Goal: Task Accomplishment & Management: Complete application form

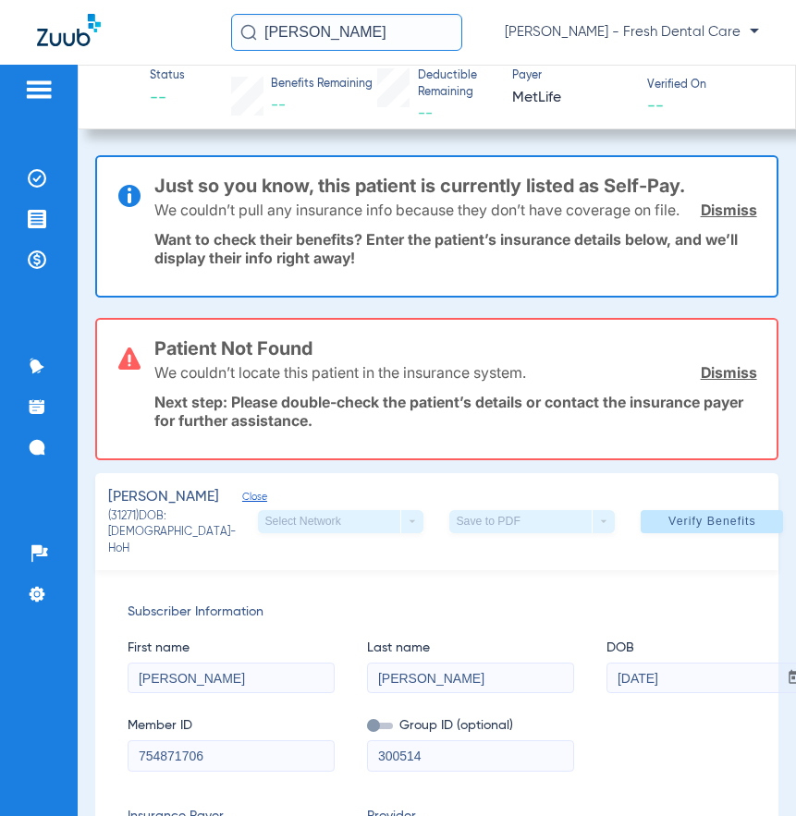
click at [710, 219] on link "Dismiss" at bounding box center [729, 210] width 56 height 18
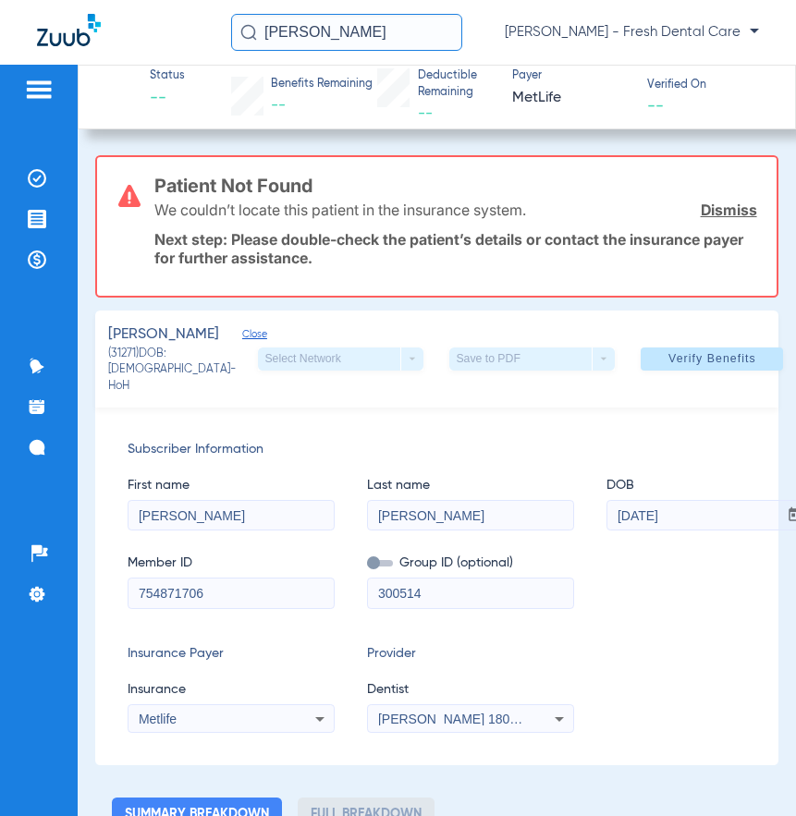
click at [701, 205] on link "Dismiss" at bounding box center [729, 210] width 56 height 18
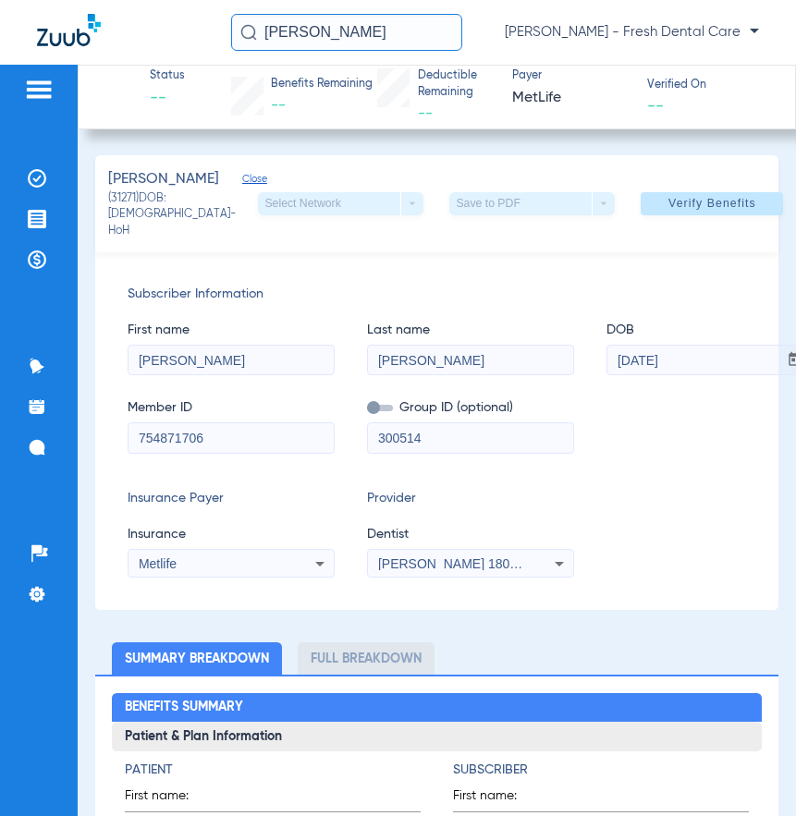
click at [253, 564] on div "Metlife" at bounding box center [213, 563] width 149 height 13
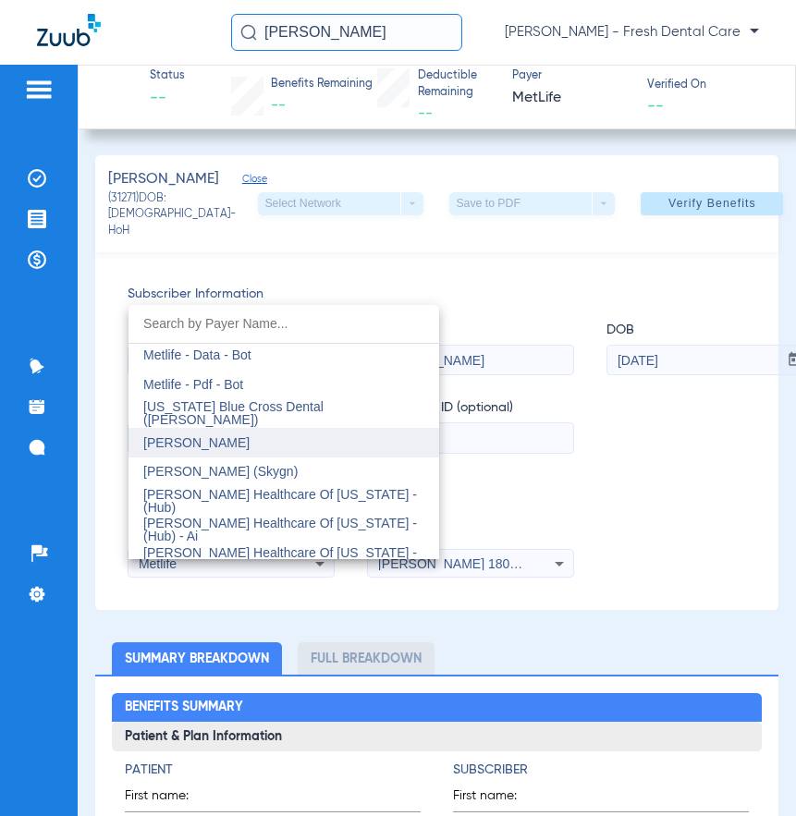
scroll to position [9138, 0]
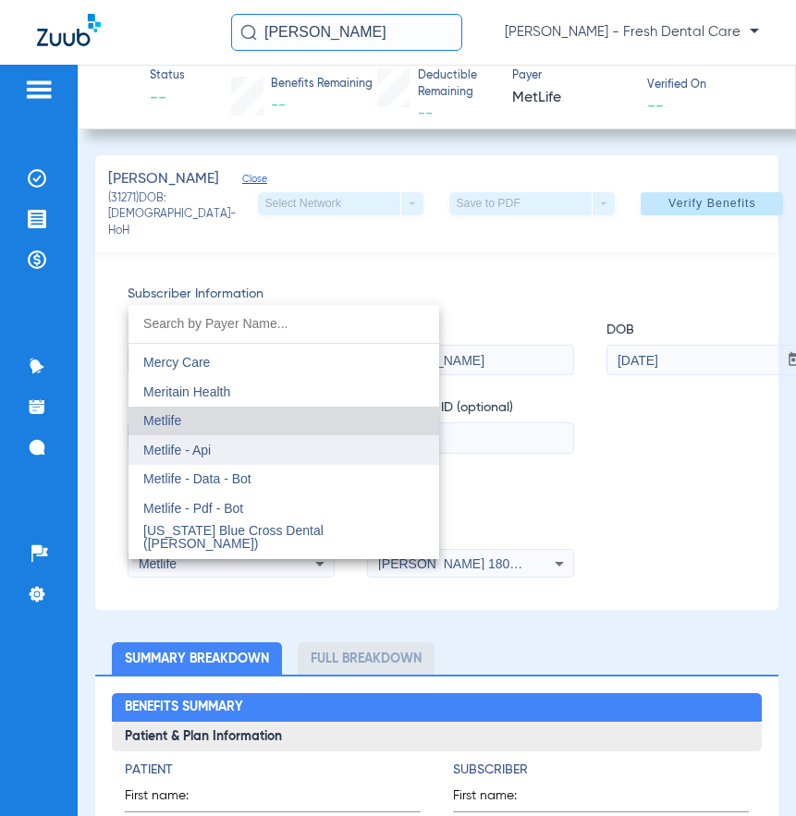
click at [197, 447] on span "Metlife - Api" at bounding box center [176, 450] width 67 height 15
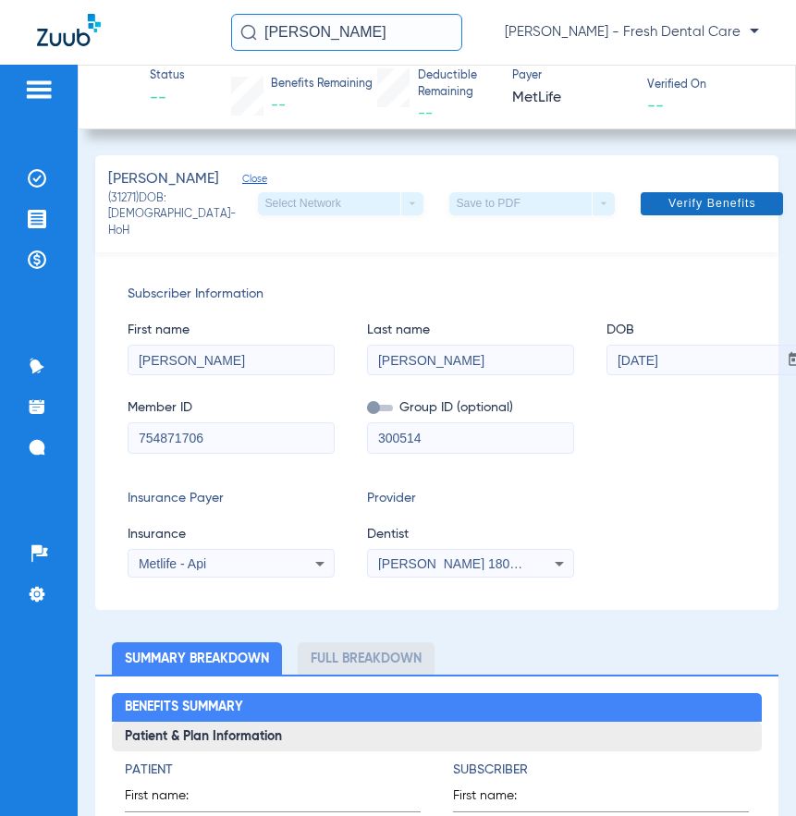
click at [675, 216] on span at bounding box center [712, 203] width 142 height 44
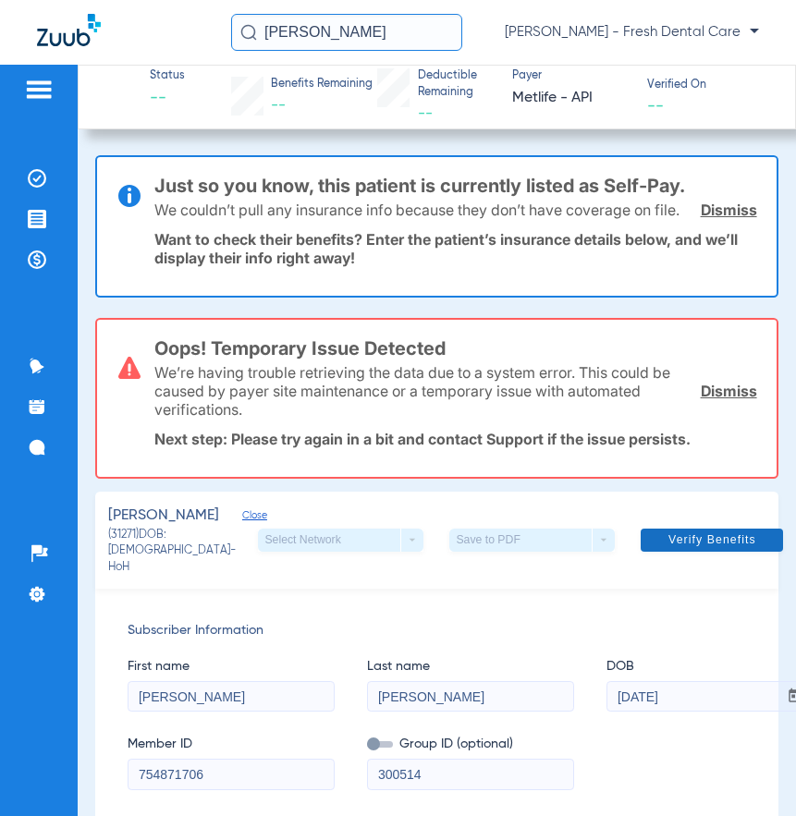
click at [716, 400] on link "Dismiss" at bounding box center [729, 391] width 56 height 18
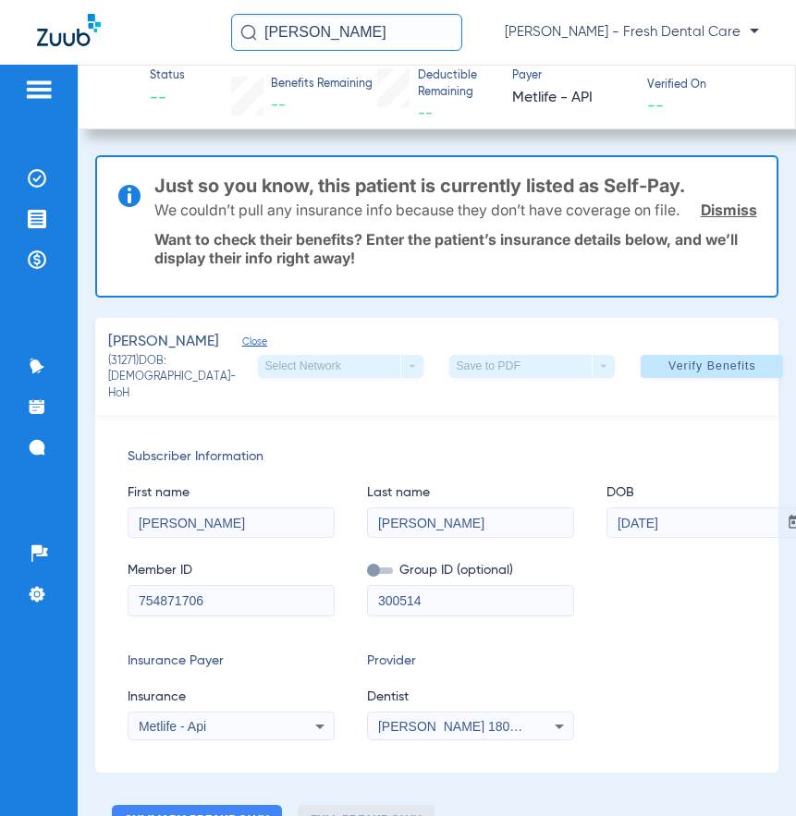
click at [709, 218] on link "Dismiss" at bounding box center [729, 210] width 56 height 18
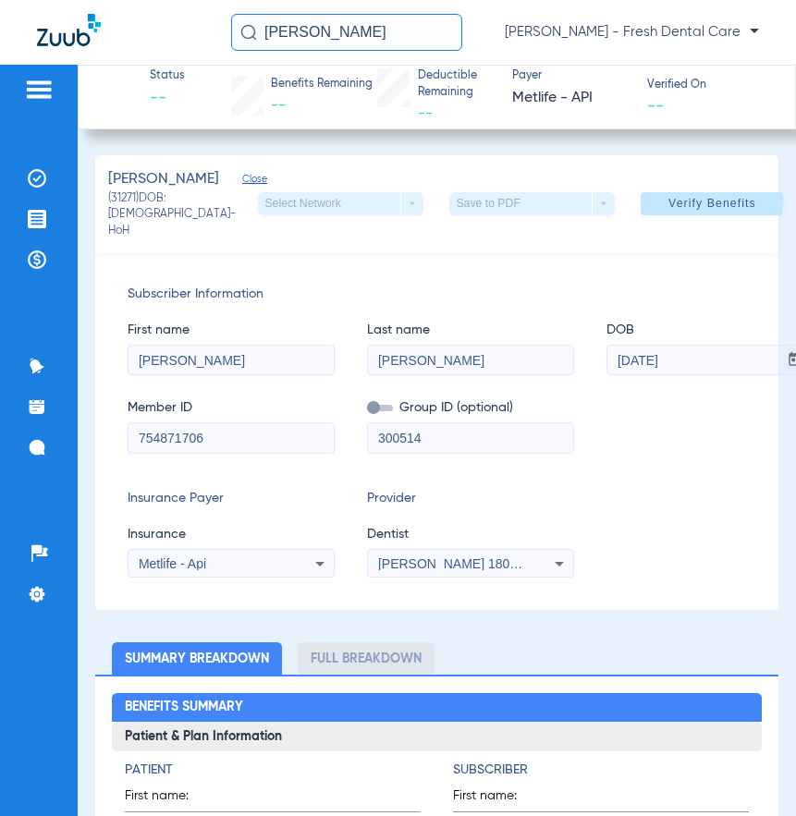
drag, startPoint x: 696, startPoint y: 367, endPoint x: 418, endPoint y: 366, distance: 278.2
click at [418, 366] on div "First name [PERSON_NAME] Last name [PERSON_NAME] DOB mm / dd / yyyy [DATE]" at bounding box center [436, 339] width 617 height 71
type input "[DATE]"
click at [247, 560] on div "Metlife - Api" at bounding box center [230, 564] width 205 height 22
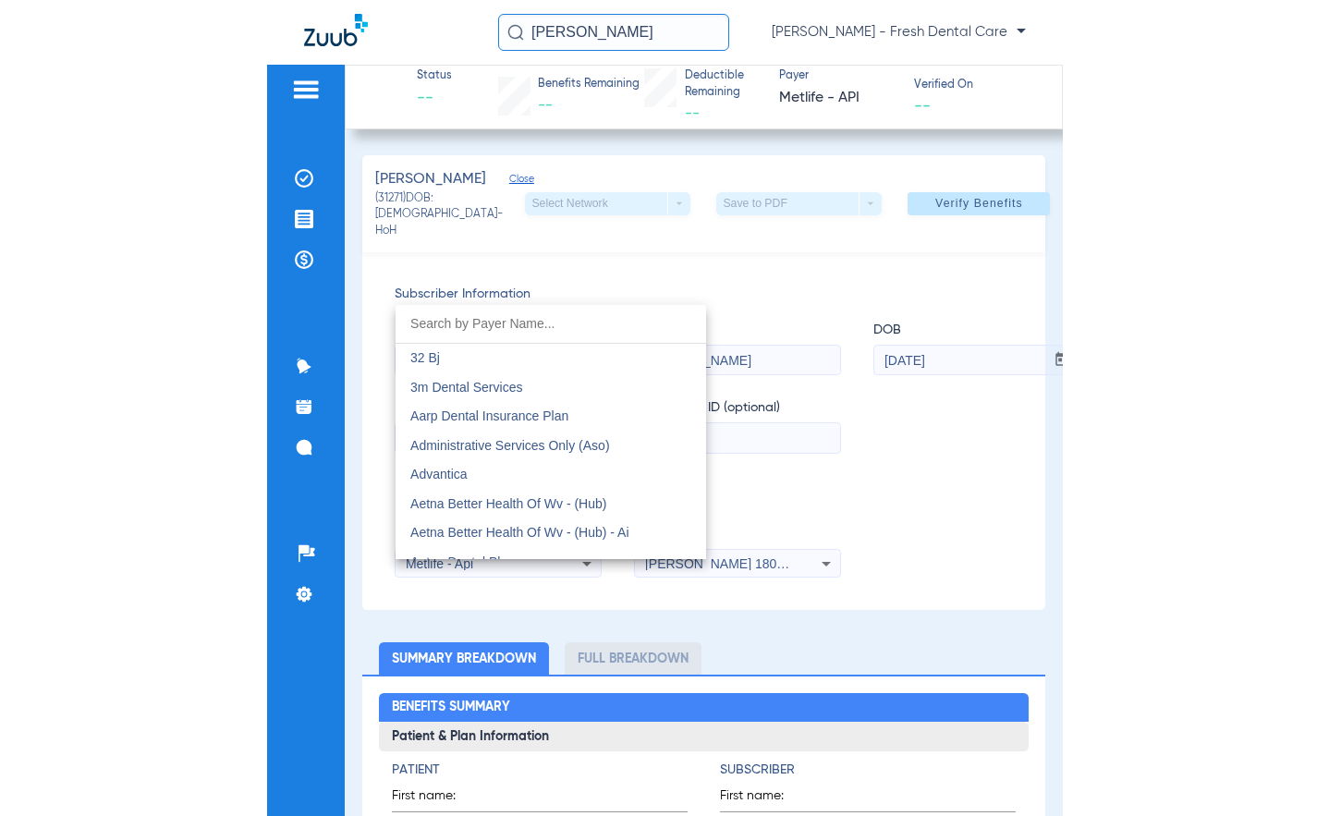
scroll to position [9045, 0]
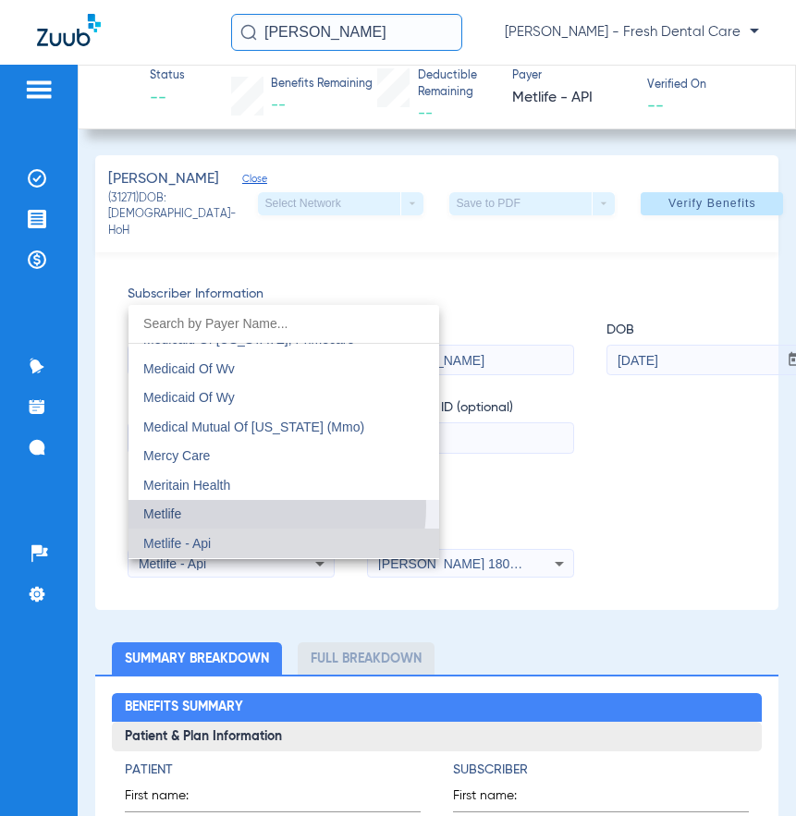
click at [239, 507] on mat-option "Metlife" at bounding box center [283, 515] width 311 height 30
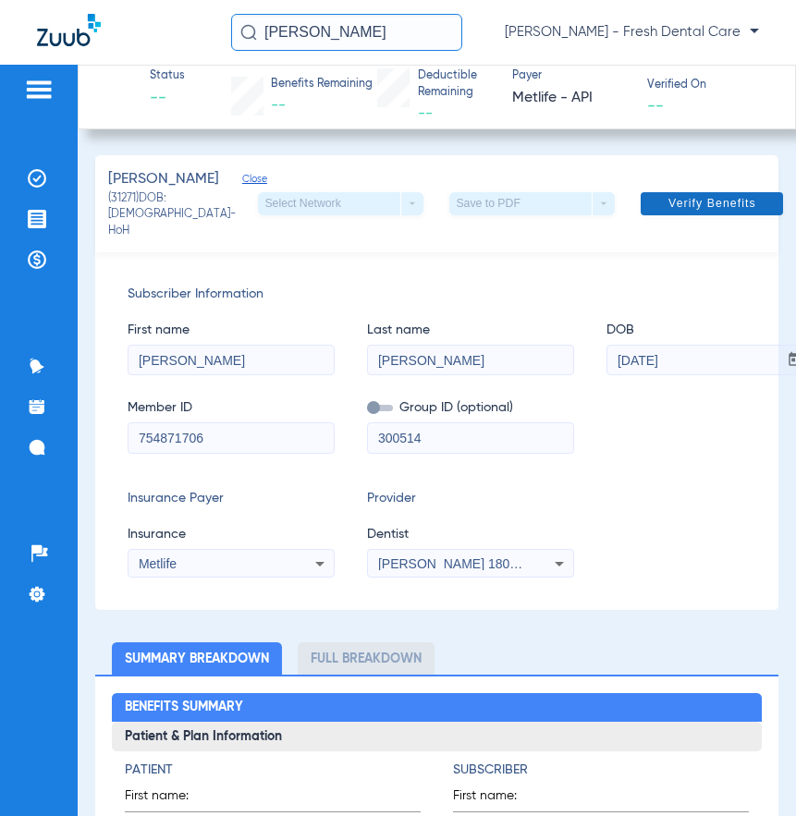
click at [659, 220] on span at bounding box center [712, 203] width 142 height 44
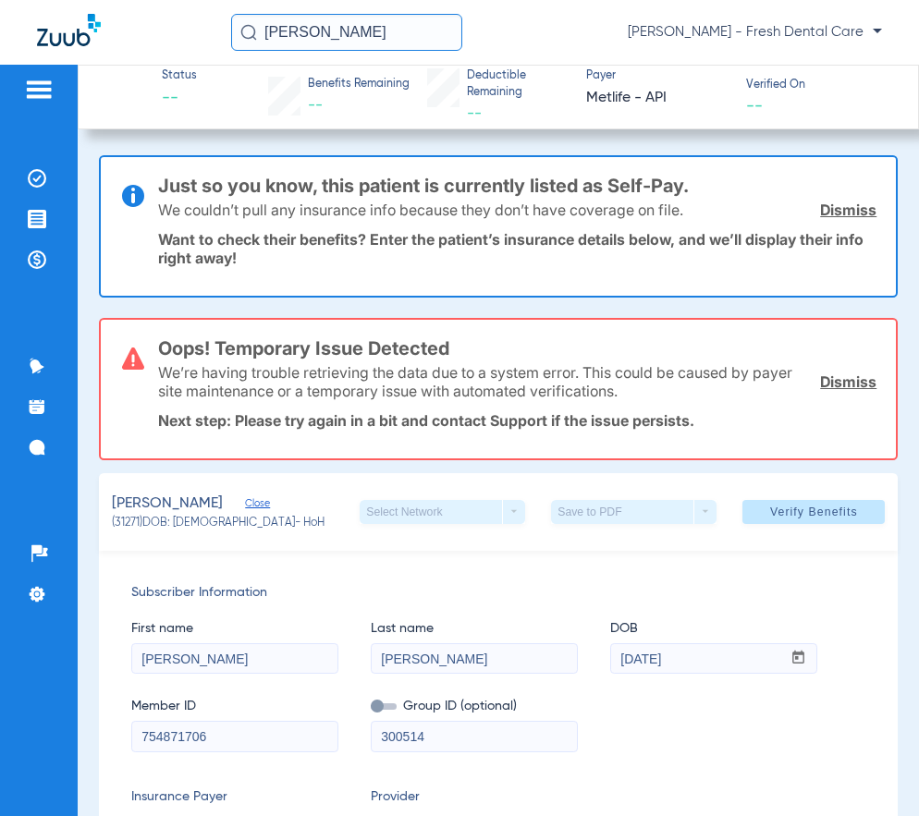
click at [795, 207] on link "Dismiss" at bounding box center [848, 210] width 56 height 18
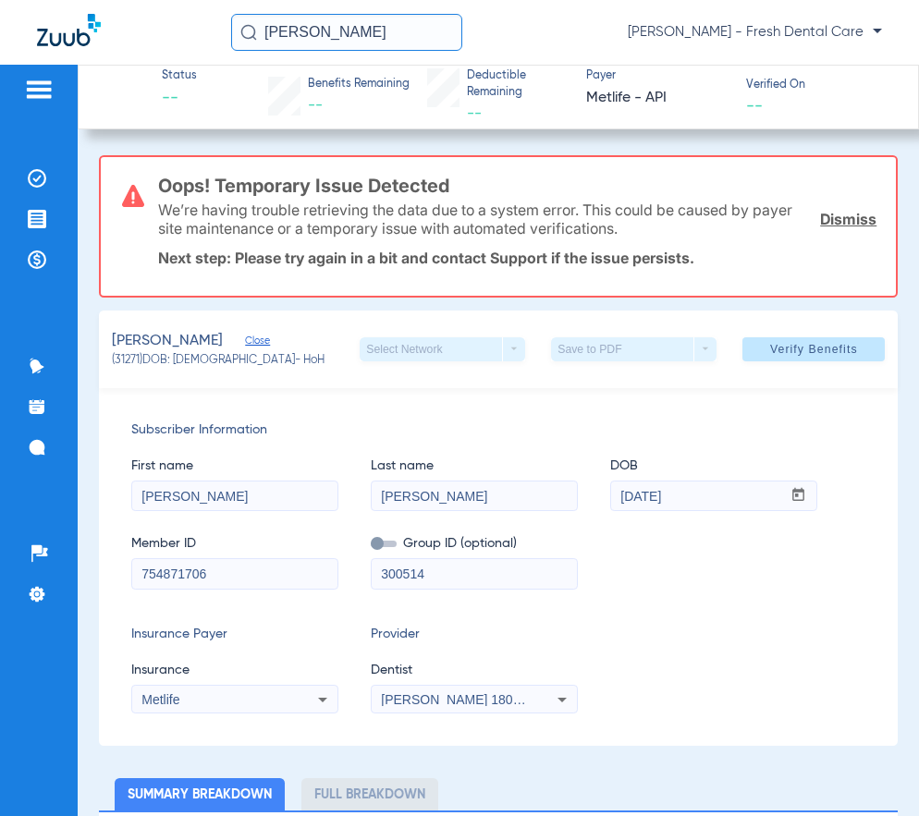
click at [795, 219] on link "Dismiss" at bounding box center [848, 219] width 56 height 18
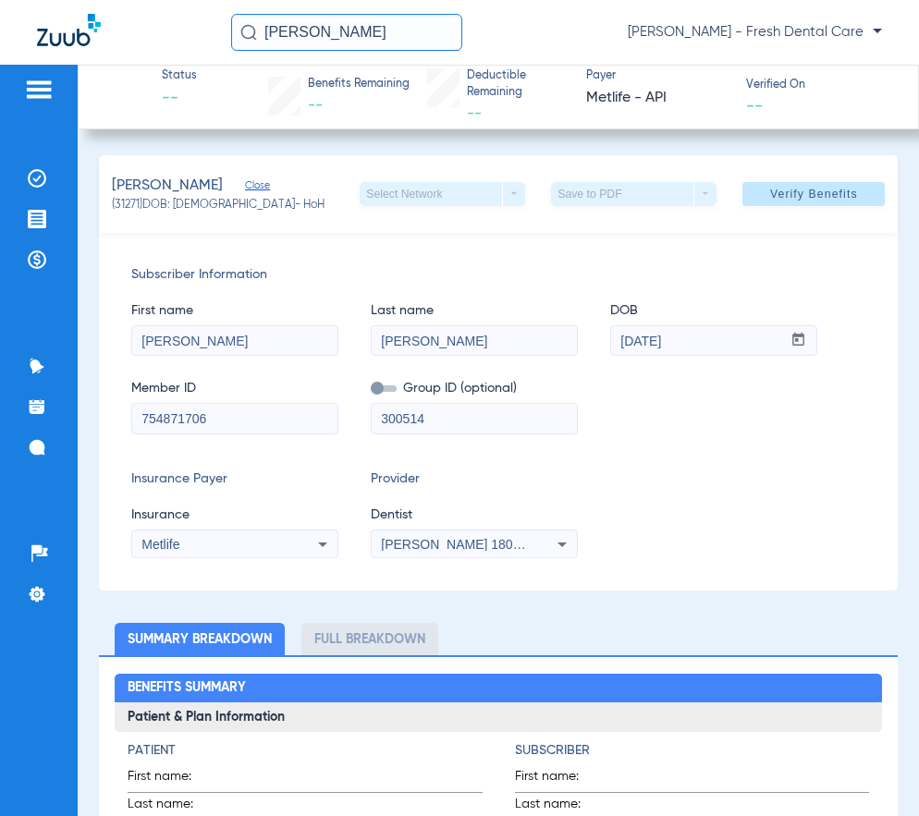
drag, startPoint x: 432, startPoint y: 32, endPoint x: 231, endPoint y: 32, distance: 200.6
click at [231, 32] on input "[PERSON_NAME]" at bounding box center [346, 32] width 231 height 37
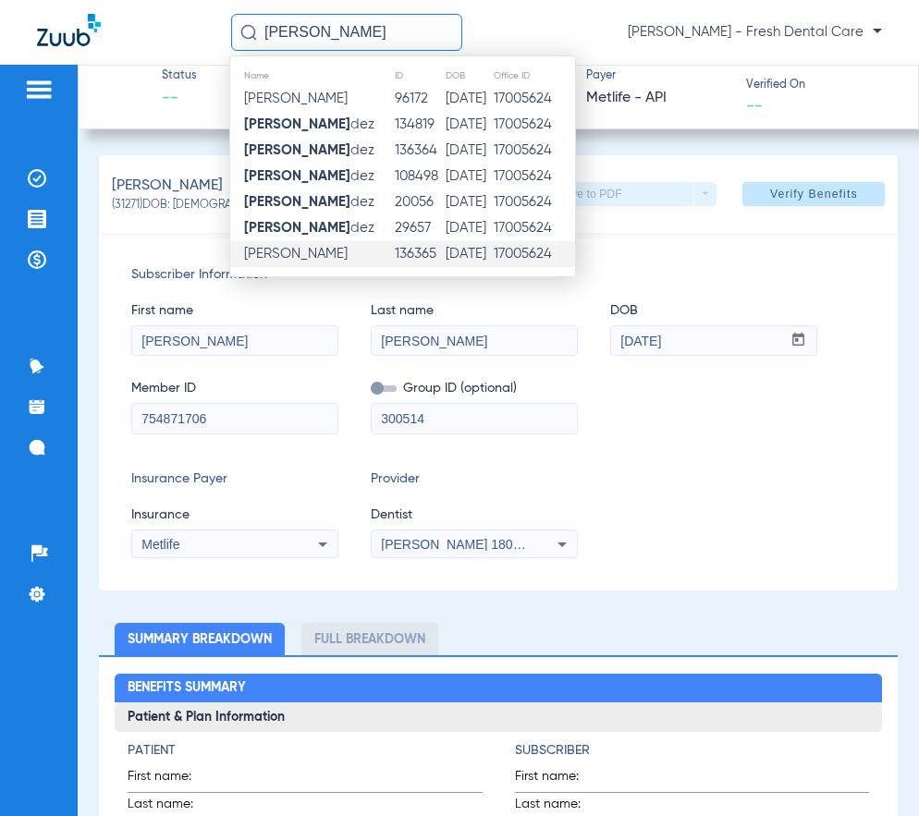
type input "[PERSON_NAME]"
click at [348, 259] on span "[PERSON_NAME]" at bounding box center [296, 254] width 104 height 14
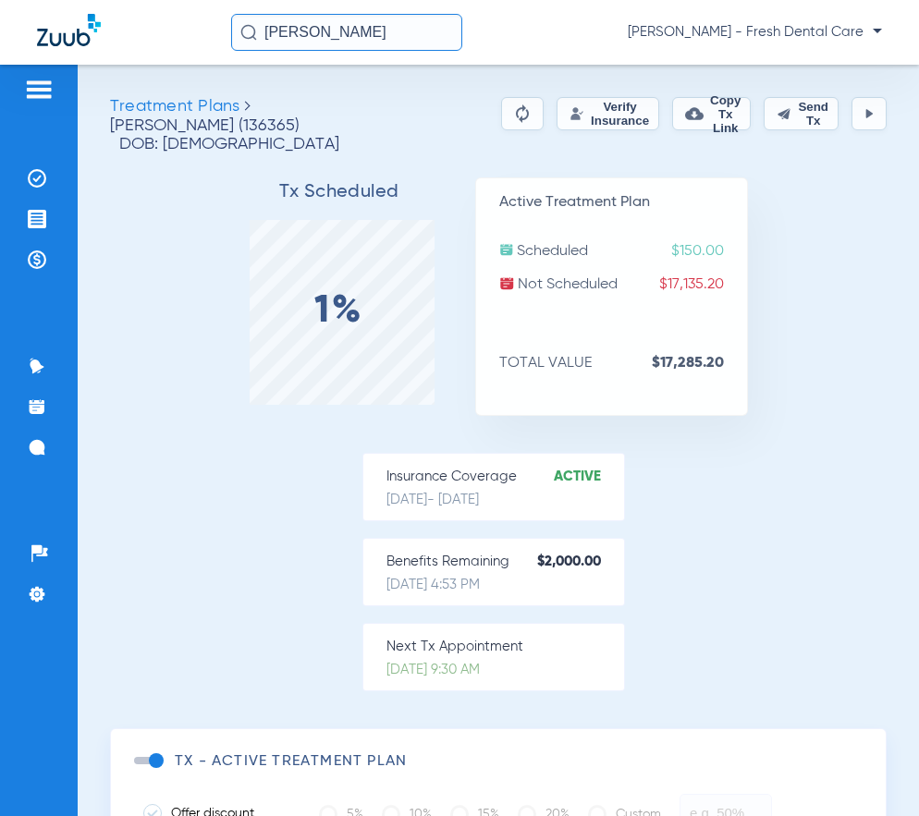
click at [581, 116] on button "Verify Insurance" at bounding box center [607, 113] width 103 height 33
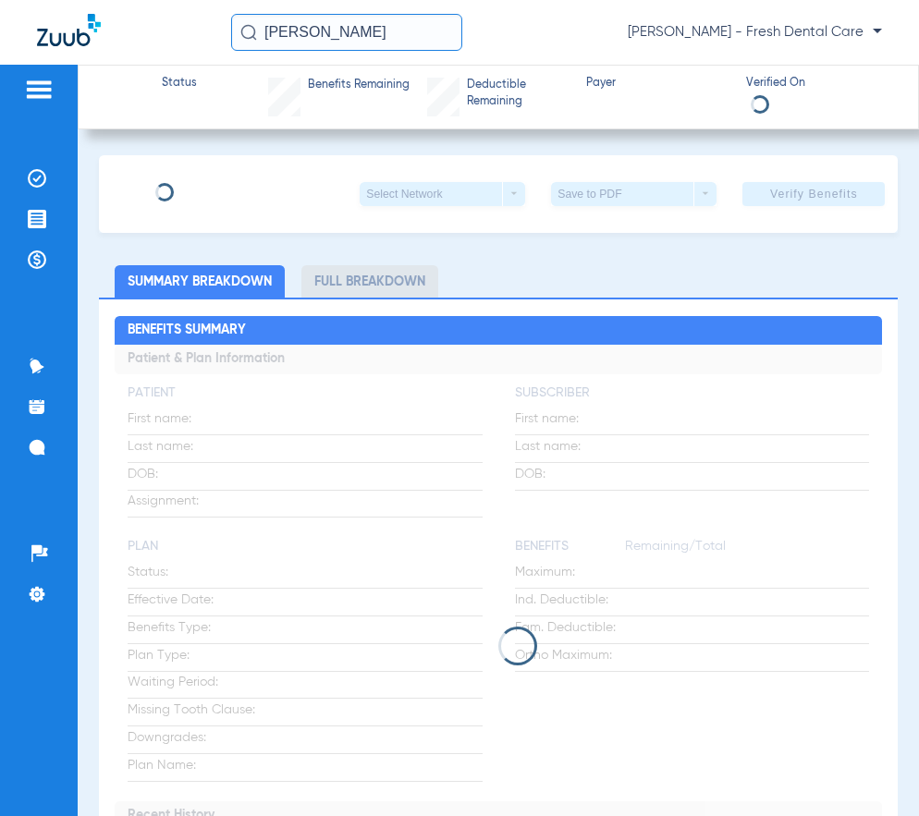
type input "[PERSON_NAME]"
type input "[DATE]"
type input "U86092705"
type input "3334949"
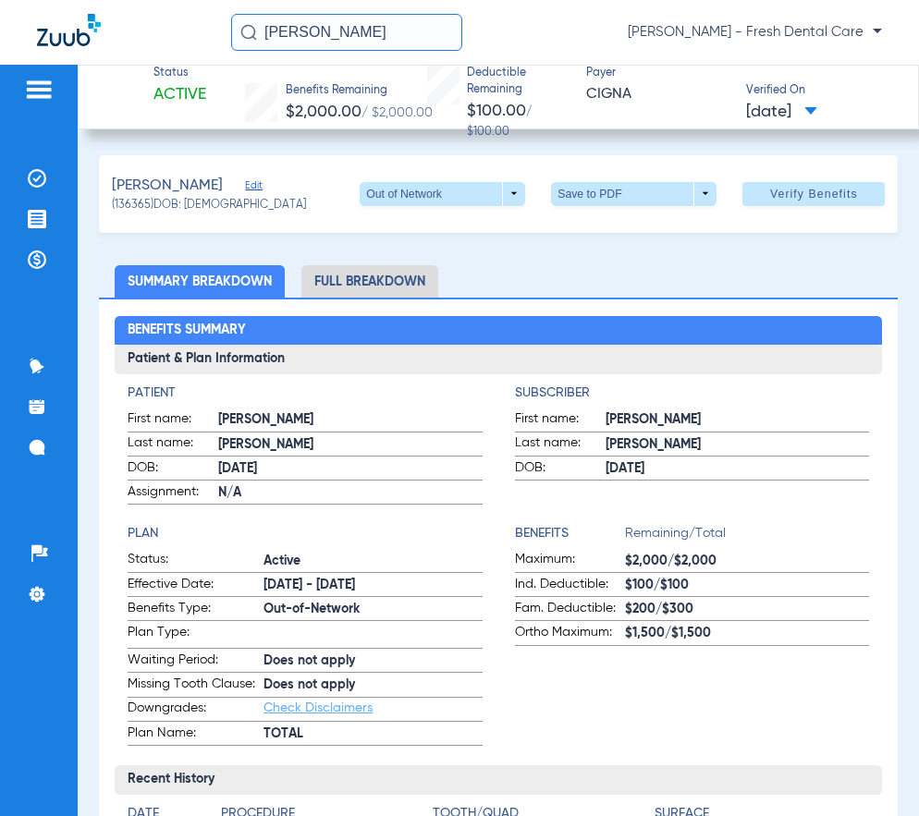
click at [289, 178] on div "[PERSON_NAME]" at bounding box center [209, 186] width 194 height 23
click at [262, 182] on span "Edit" at bounding box center [253, 188] width 17 height 18
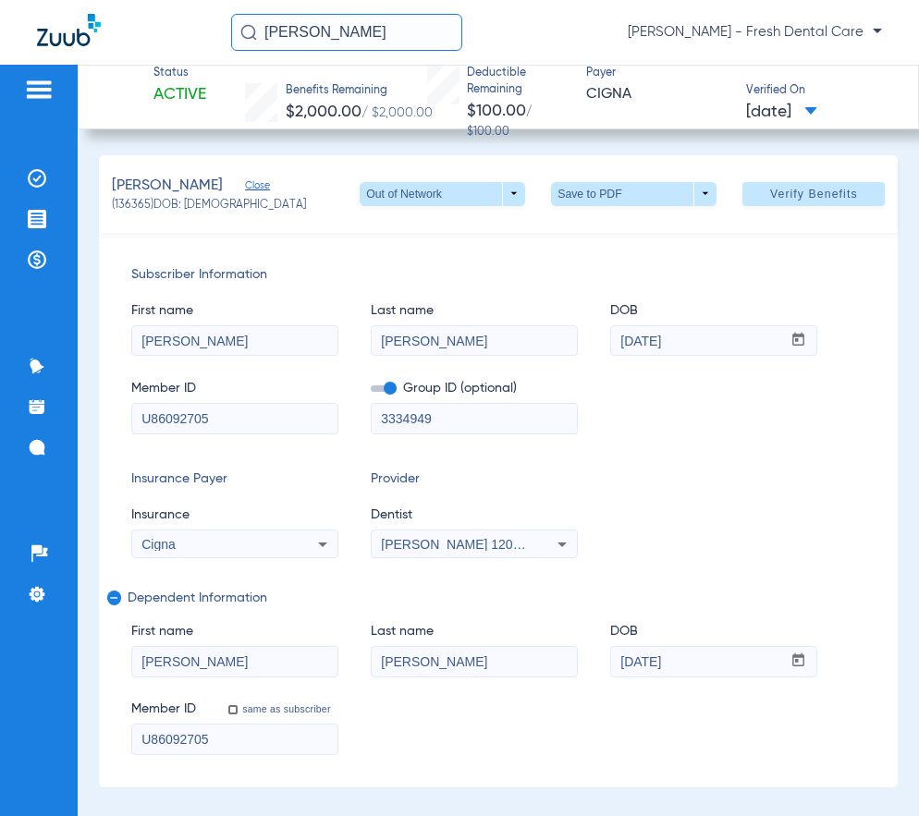
click at [499, 539] on span "[PERSON_NAME] 1205138252" at bounding box center [472, 544] width 182 height 15
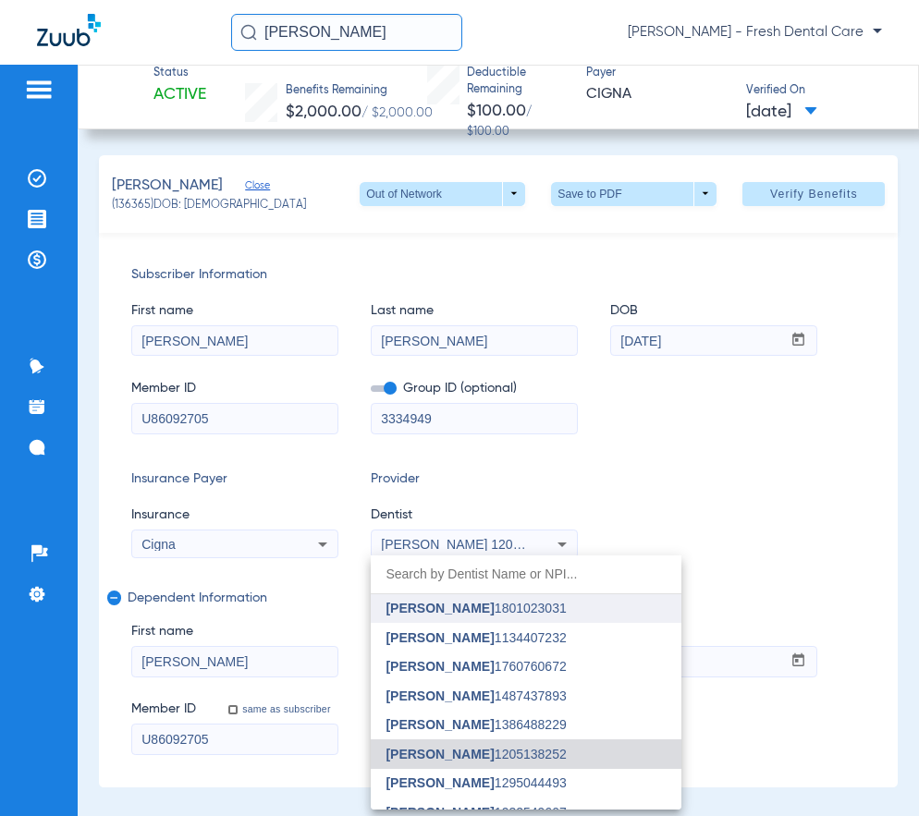
click at [459, 614] on span "[PERSON_NAME]" at bounding box center [439, 608] width 108 height 15
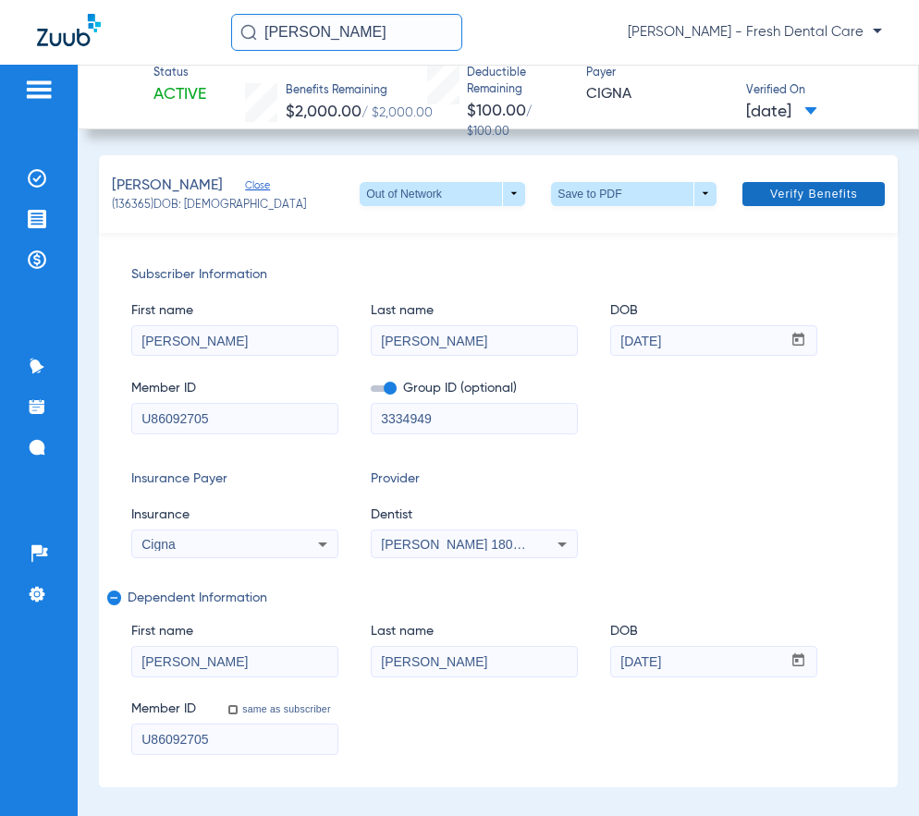
click at [746, 208] on span at bounding box center [813, 194] width 142 height 44
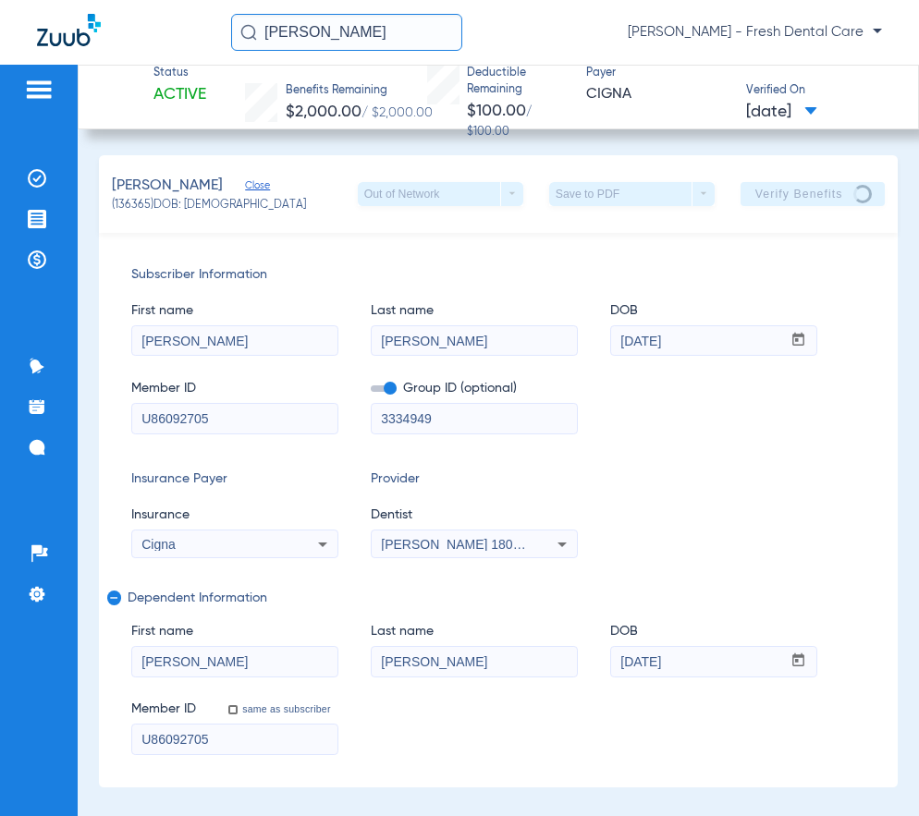
drag, startPoint x: 435, startPoint y: 31, endPoint x: 150, endPoint y: 31, distance: 285.6
click at [150, 31] on div "[PERSON_NAME] [PERSON_NAME] - Fresh Dental Care" at bounding box center [459, 32] width 919 height 65
click at [366, 36] on input "YOANDY" at bounding box center [346, 32] width 231 height 37
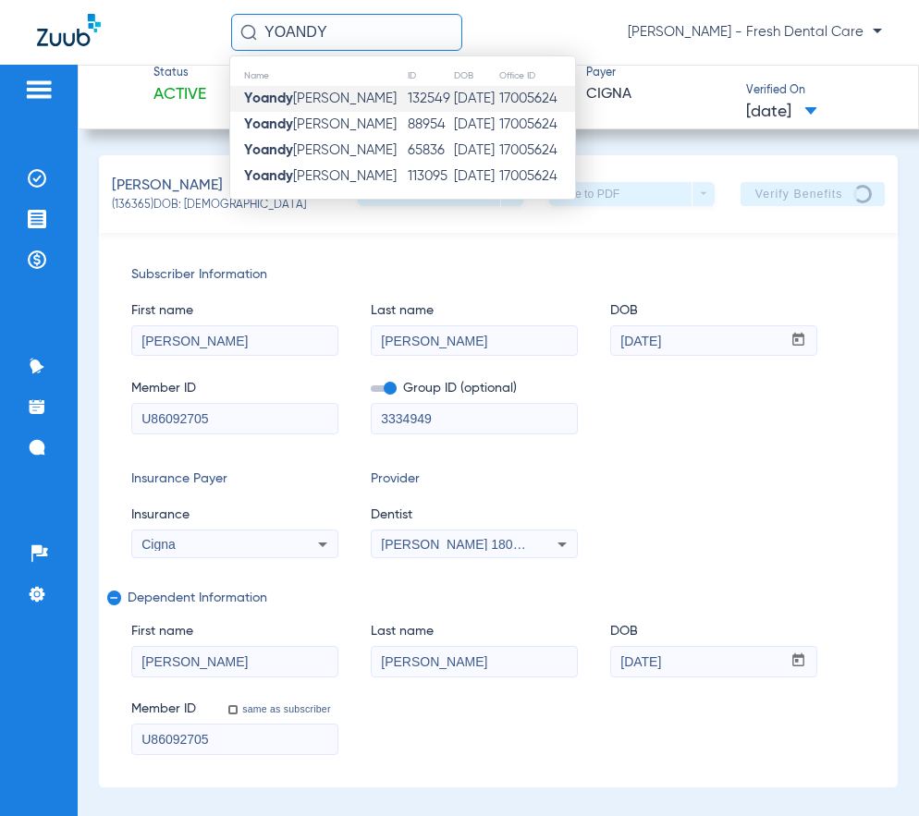
type input "YOANDY"
click at [424, 104] on td "132549" at bounding box center [430, 99] width 47 height 26
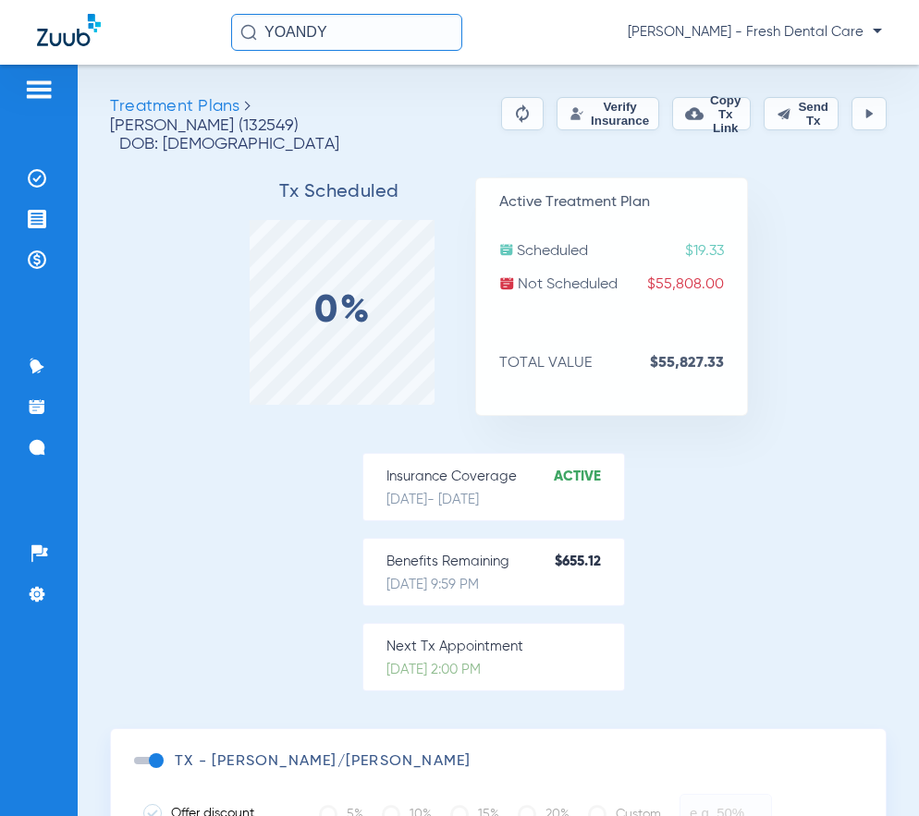
click at [590, 113] on button "Verify Insurance" at bounding box center [607, 113] width 103 height 33
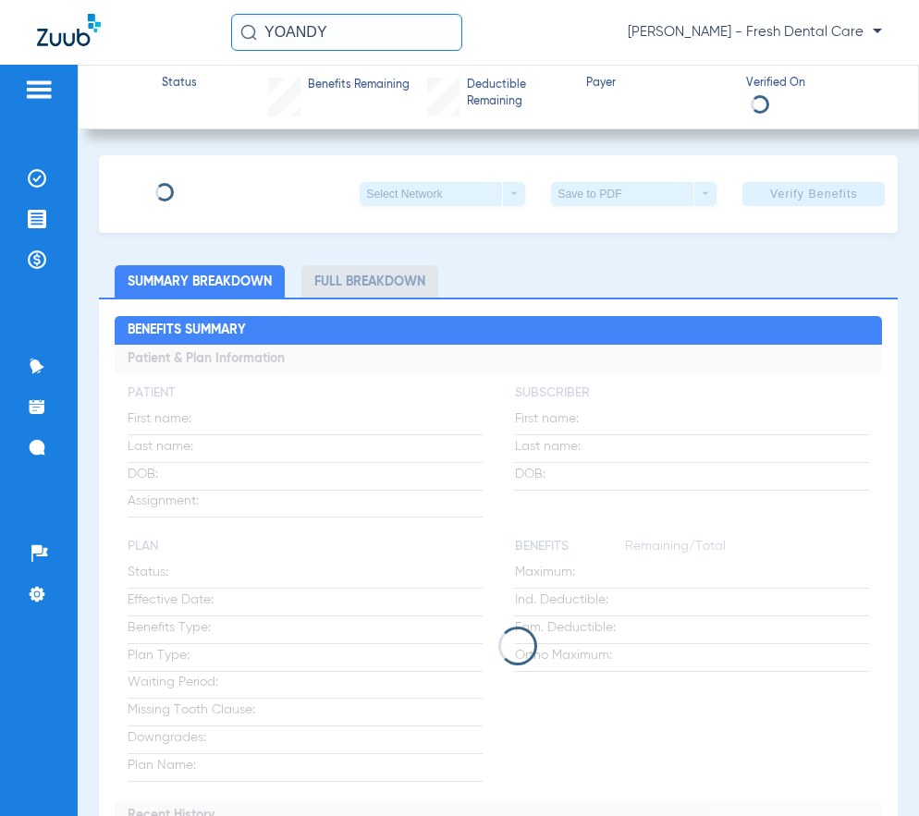
type input "Yoandy"
type input "[PERSON_NAME]"
type input "[DATE]"
type input "830642747"
type input "376821"
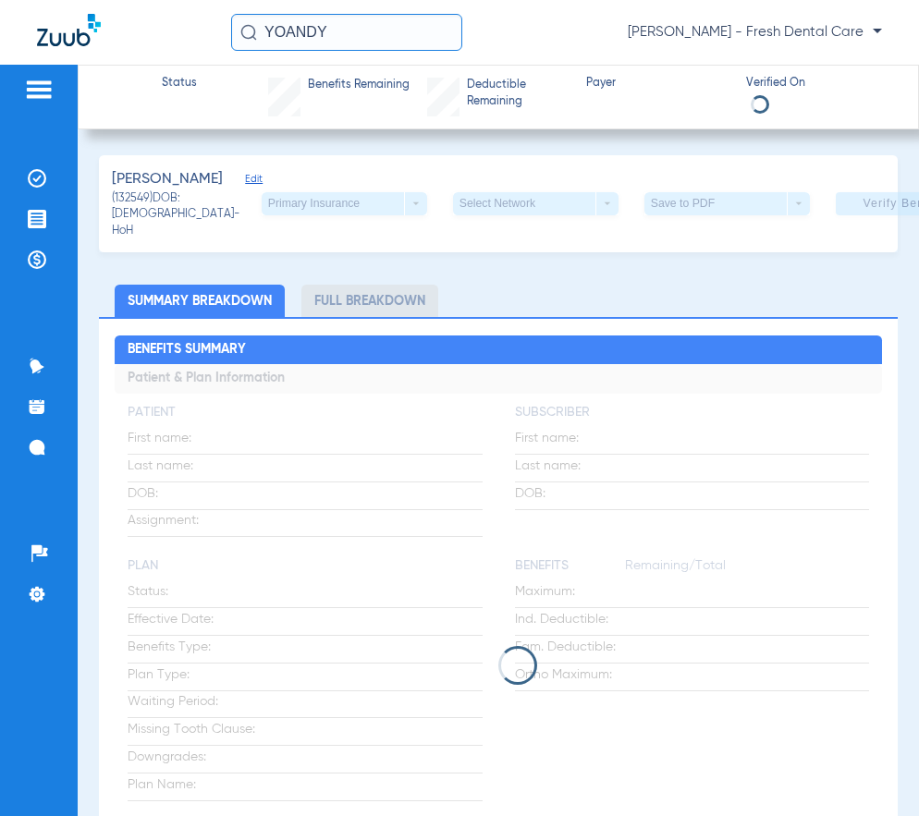
click at [245, 177] on span "Edit" at bounding box center [253, 182] width 17 height 18
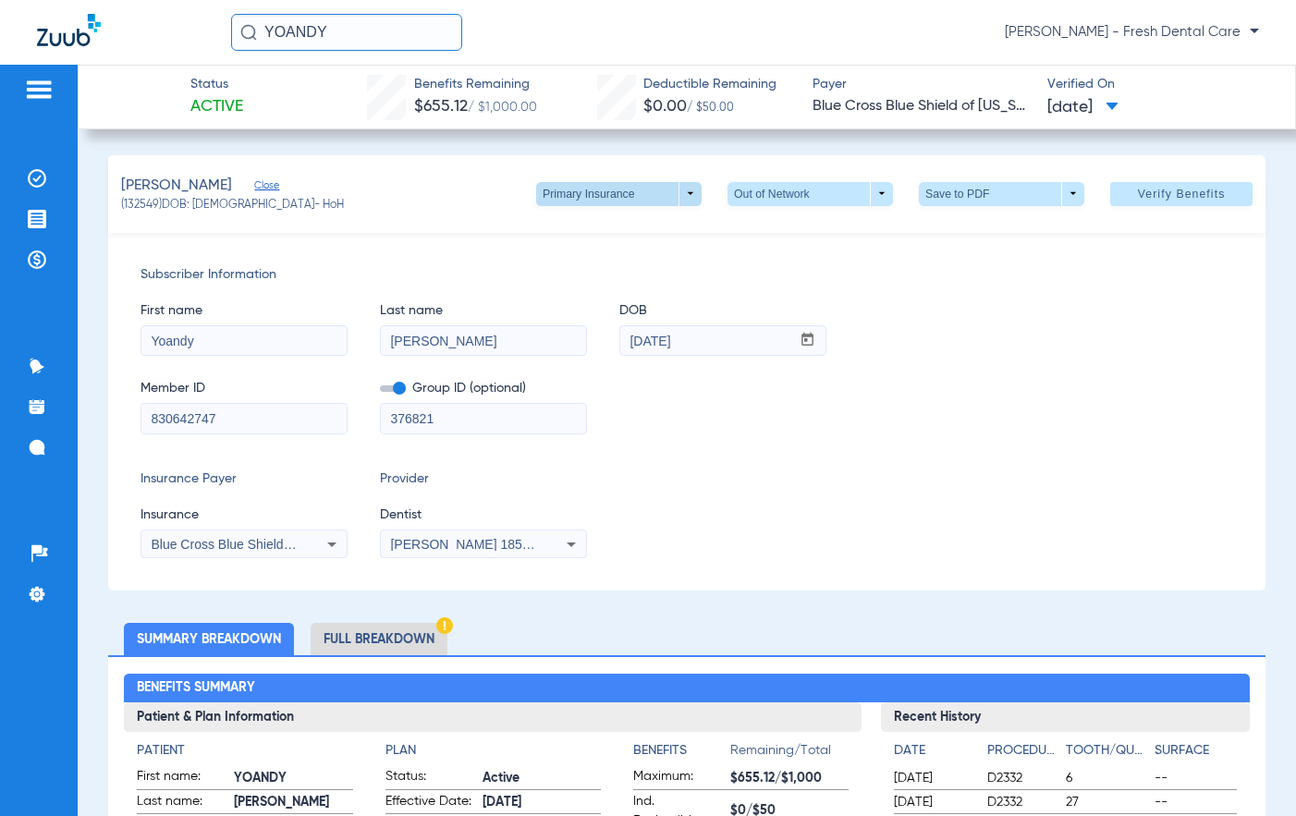
click at [673, 195] on span at bounding box center [618, 194] width 165 height 24
click at [597, 266] on span "Secondary Insurance" at bounding box center [599, 267] width 122 height 13
type input "[PERSON_NAME]"
type input "Rigual"
type input "[DATE]"
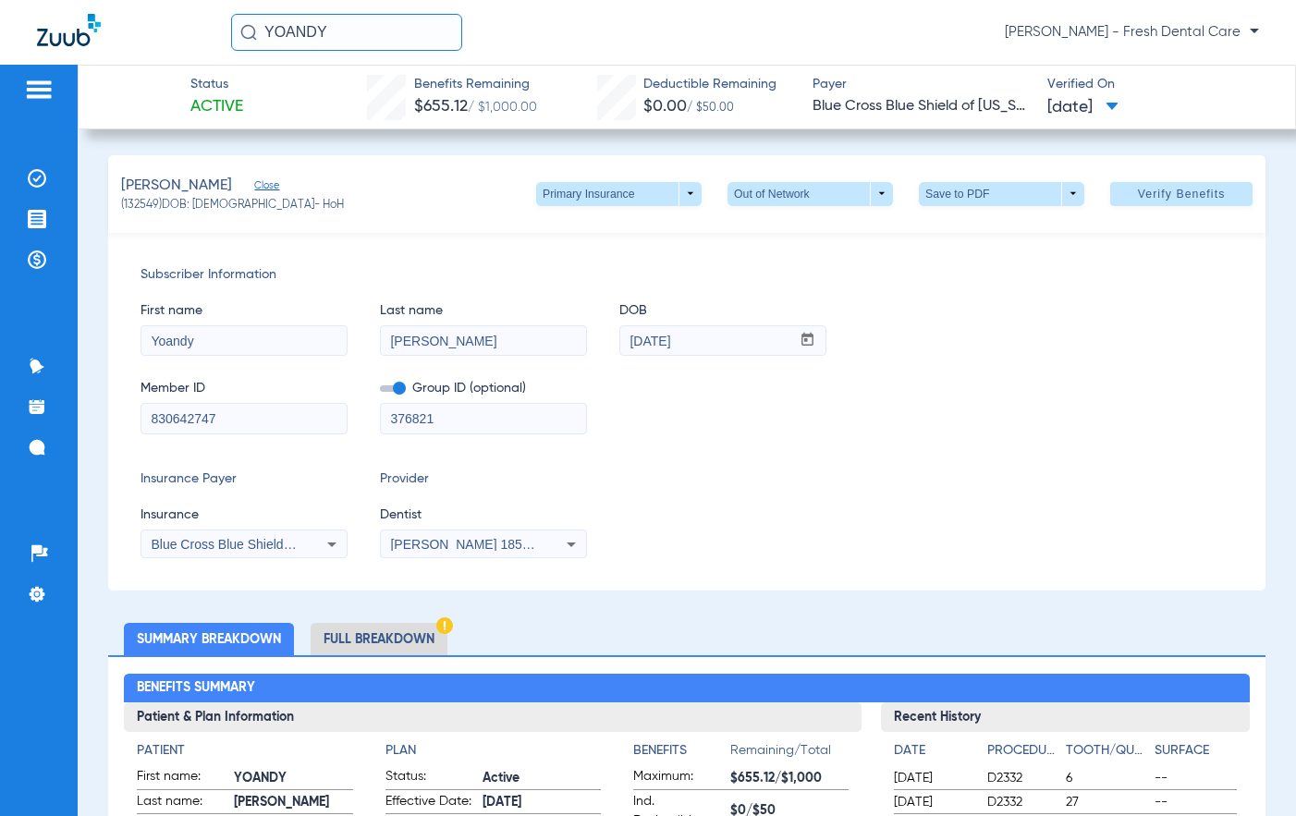
type input "830243736"
type input "187056"
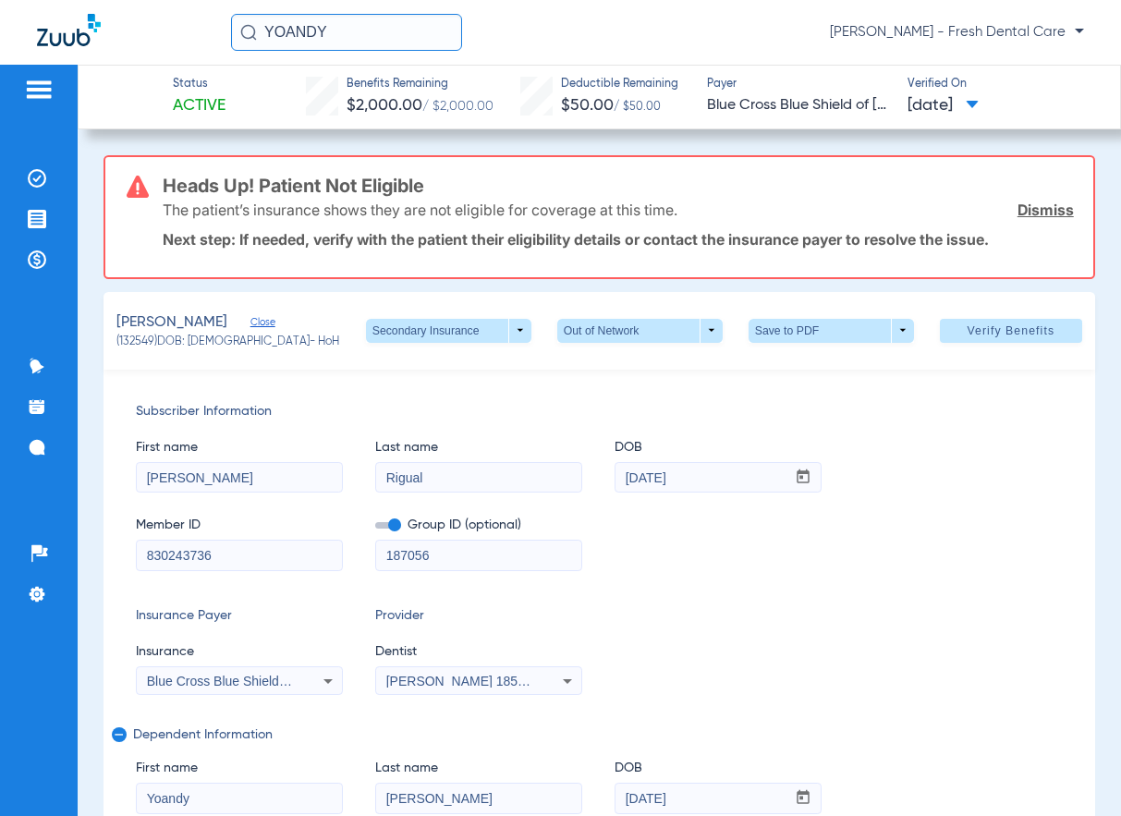
click at [343, 36] on input "YOANDY" at bounding box center [346, 32] width 231 height 37
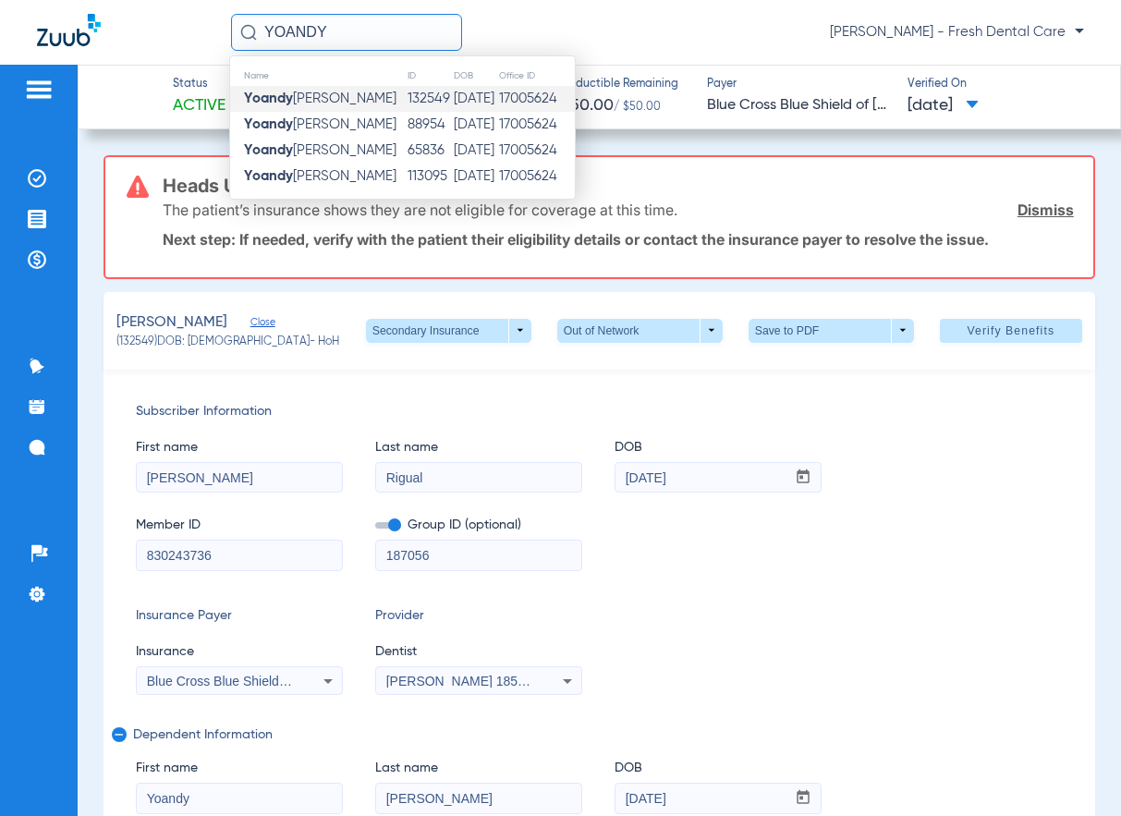
click at [345, 36] on input "YOANDY" at bounding box center [346, 32] width 231 height 37
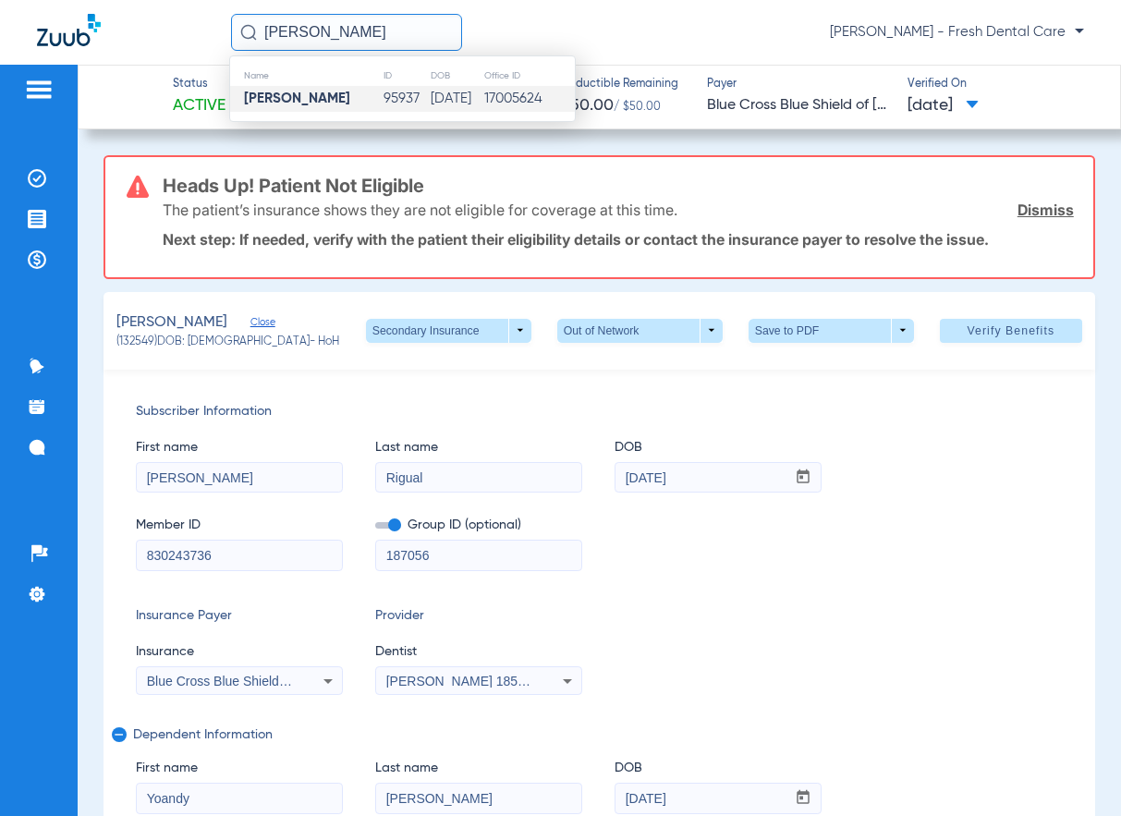
type input "[PERSON_NAME]"
click at [334, 92] on strong "[PERSON_NAME]" at bounding box center [297, 99] width 106 height 14
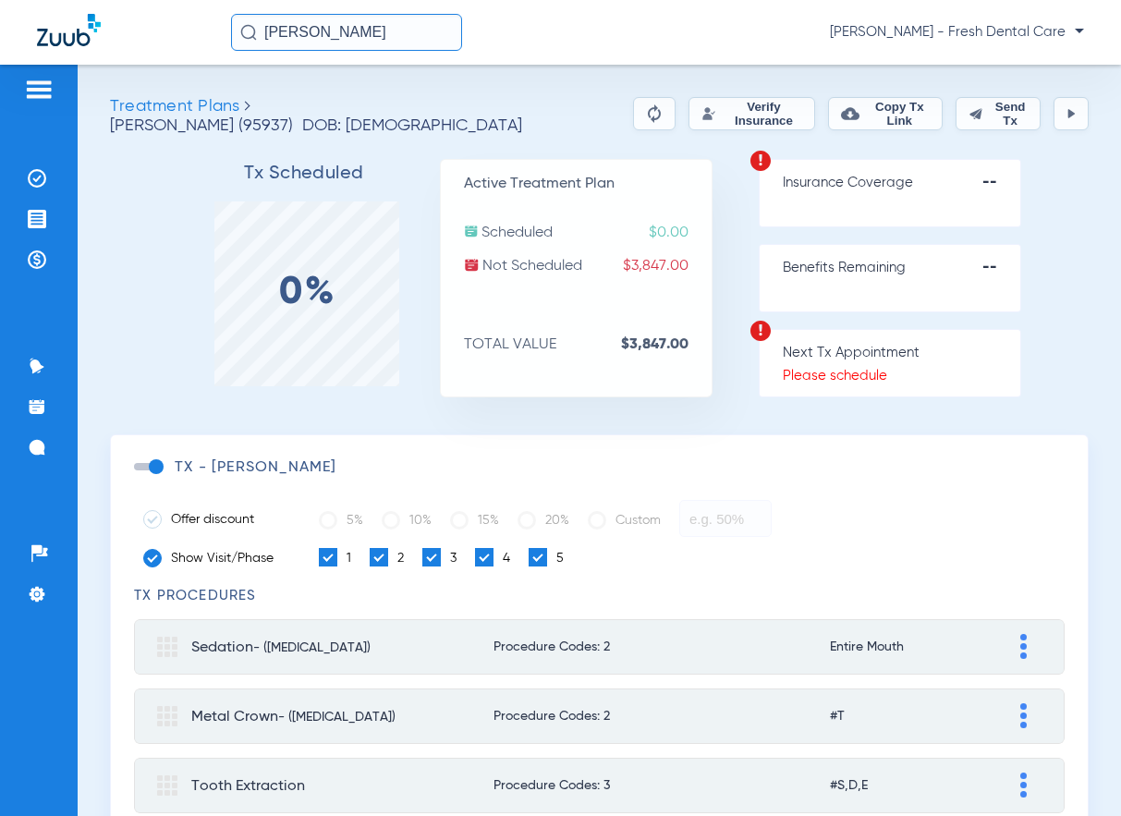
click at [737, 102] on button "Verify Insurance" at bounding box center [753, 113] width 128 height 33
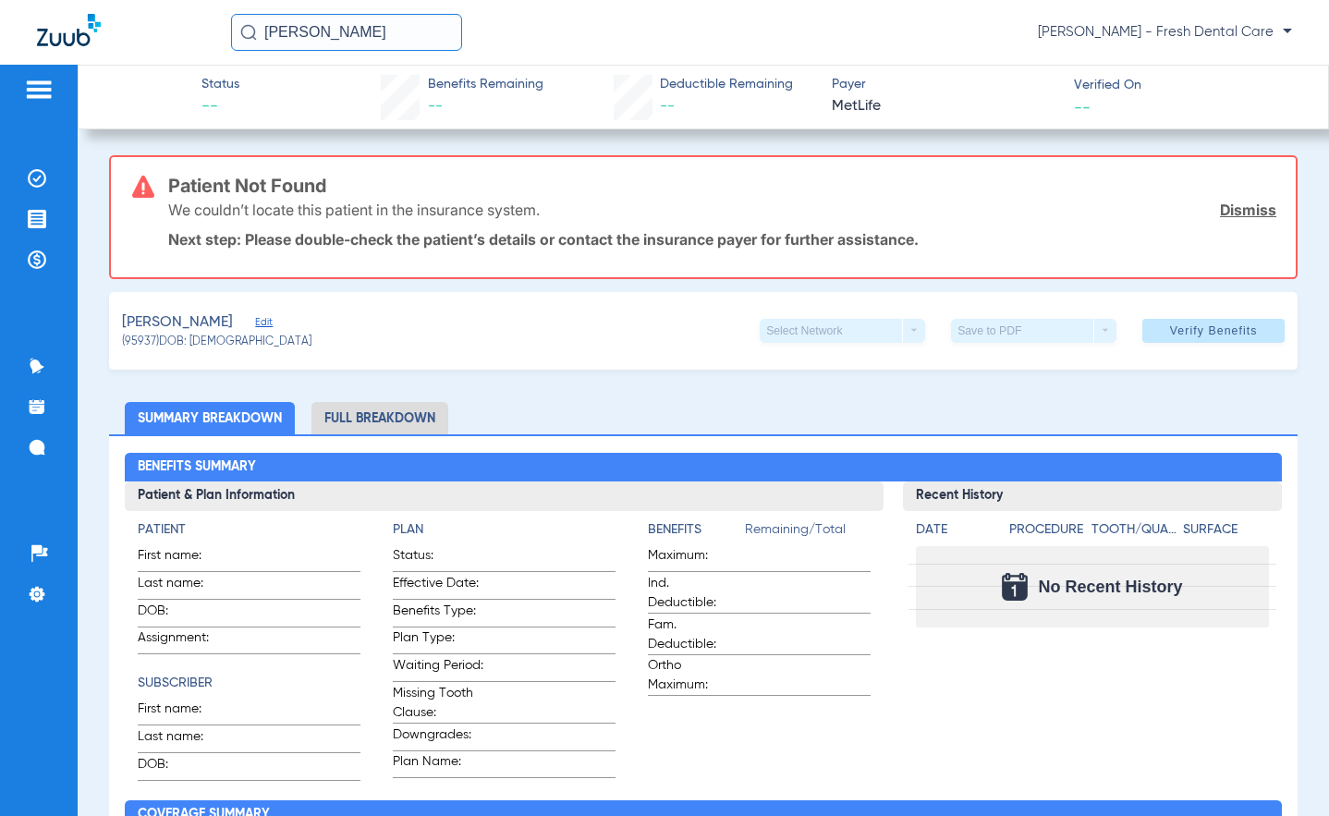
click at [795, 204] on link "Dismiss" at bounding box center [1248, 210] width 56 height 18
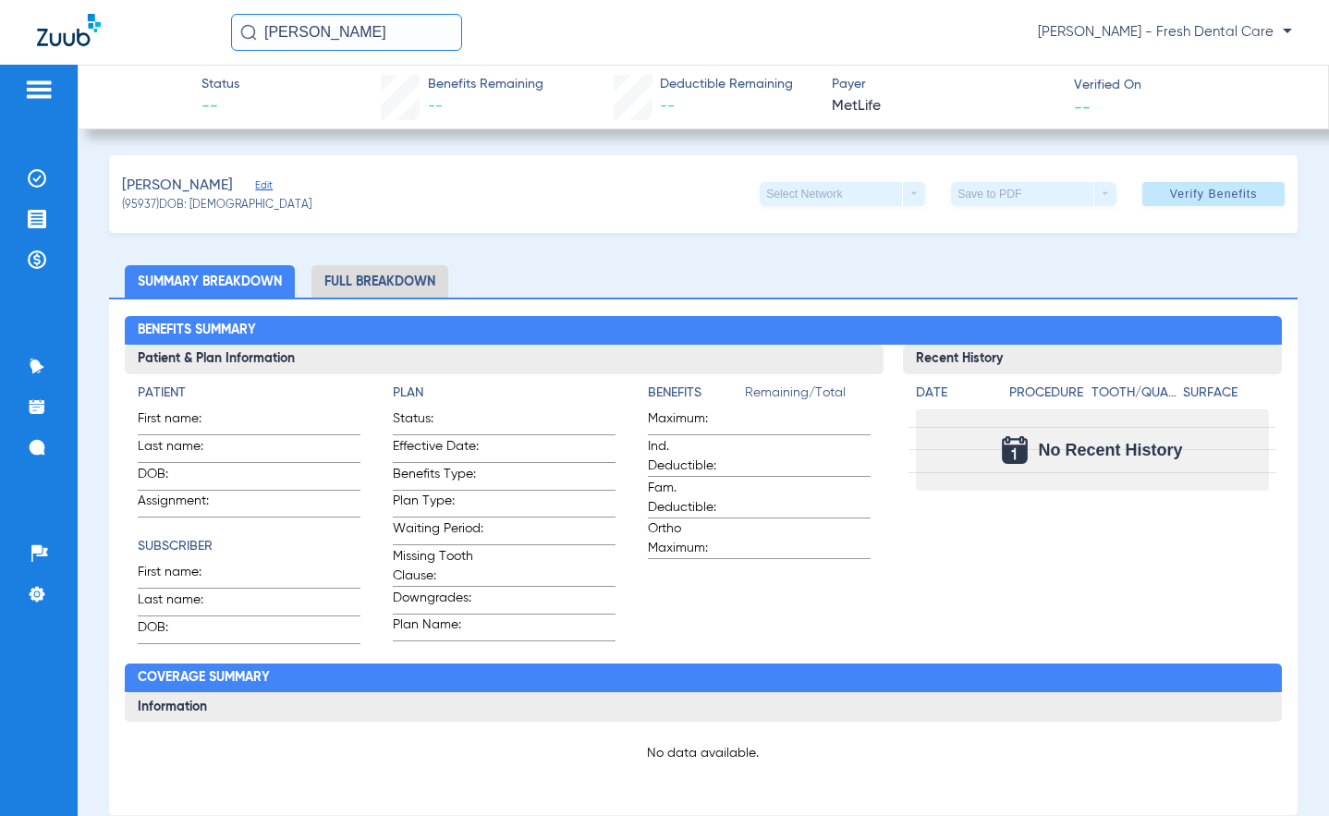
click at [268, 184] on span "Edit" at bounding box center [263, 188] width 17 height 18
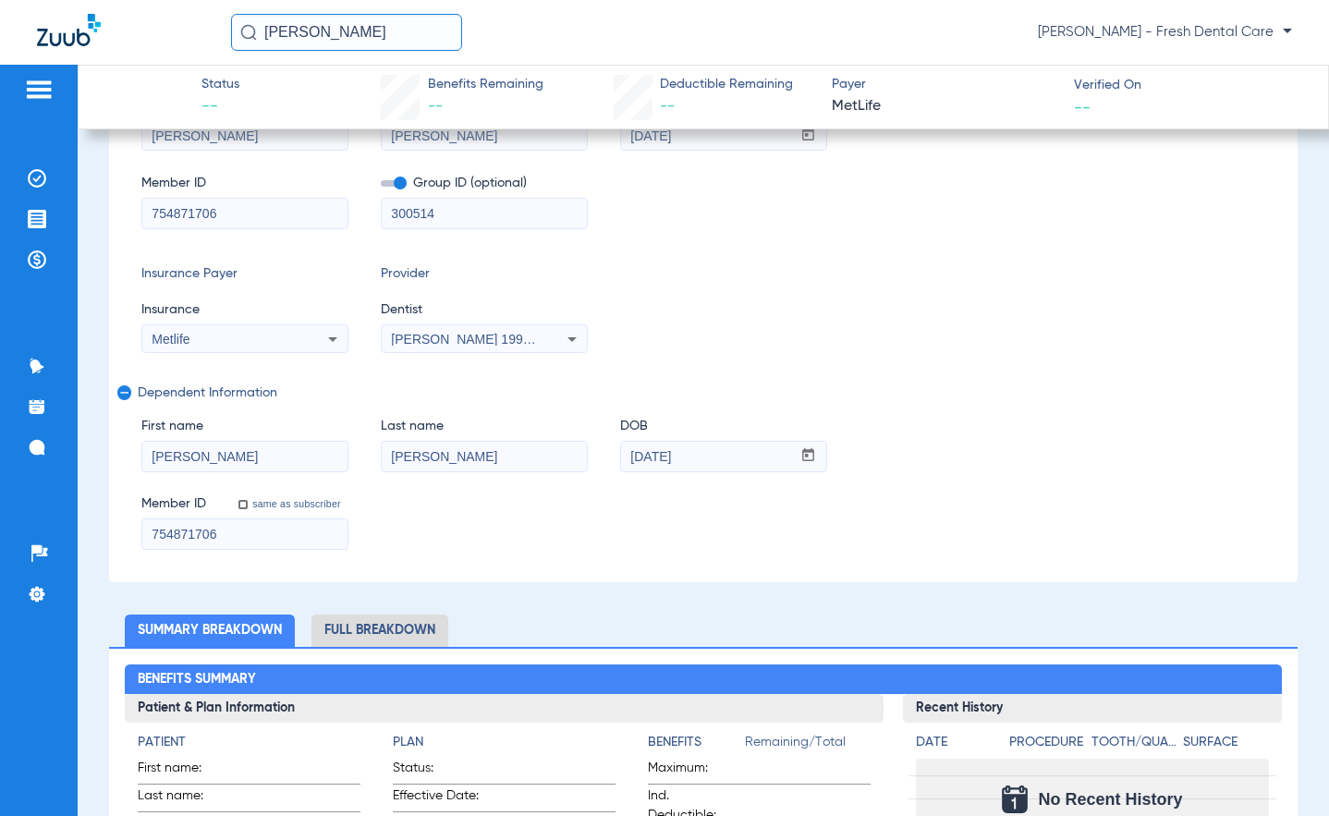
scroll to position [247, 0]
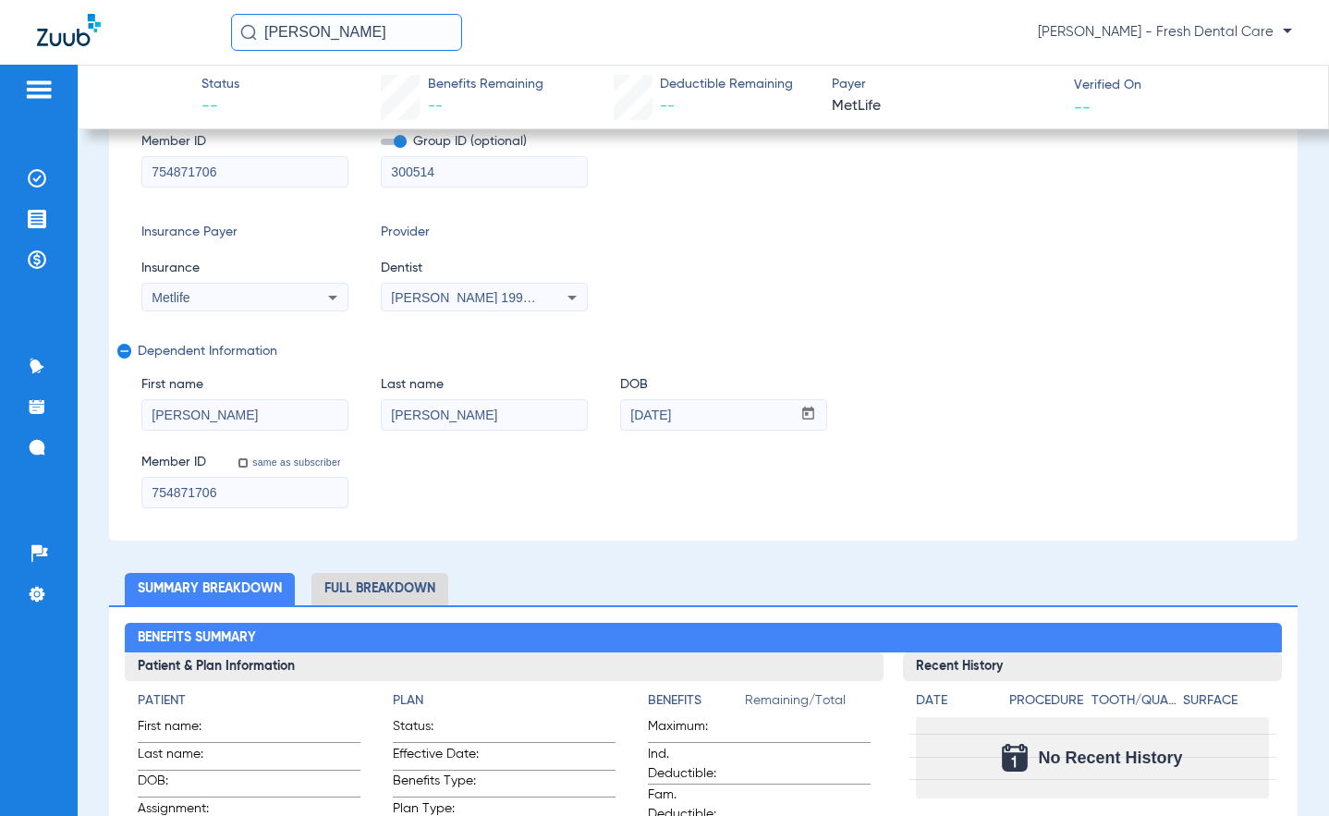
click at [490, 291] on span "[PERSON_NAME] 1992106397" at bounding box center [482, 297] width 182 height 15
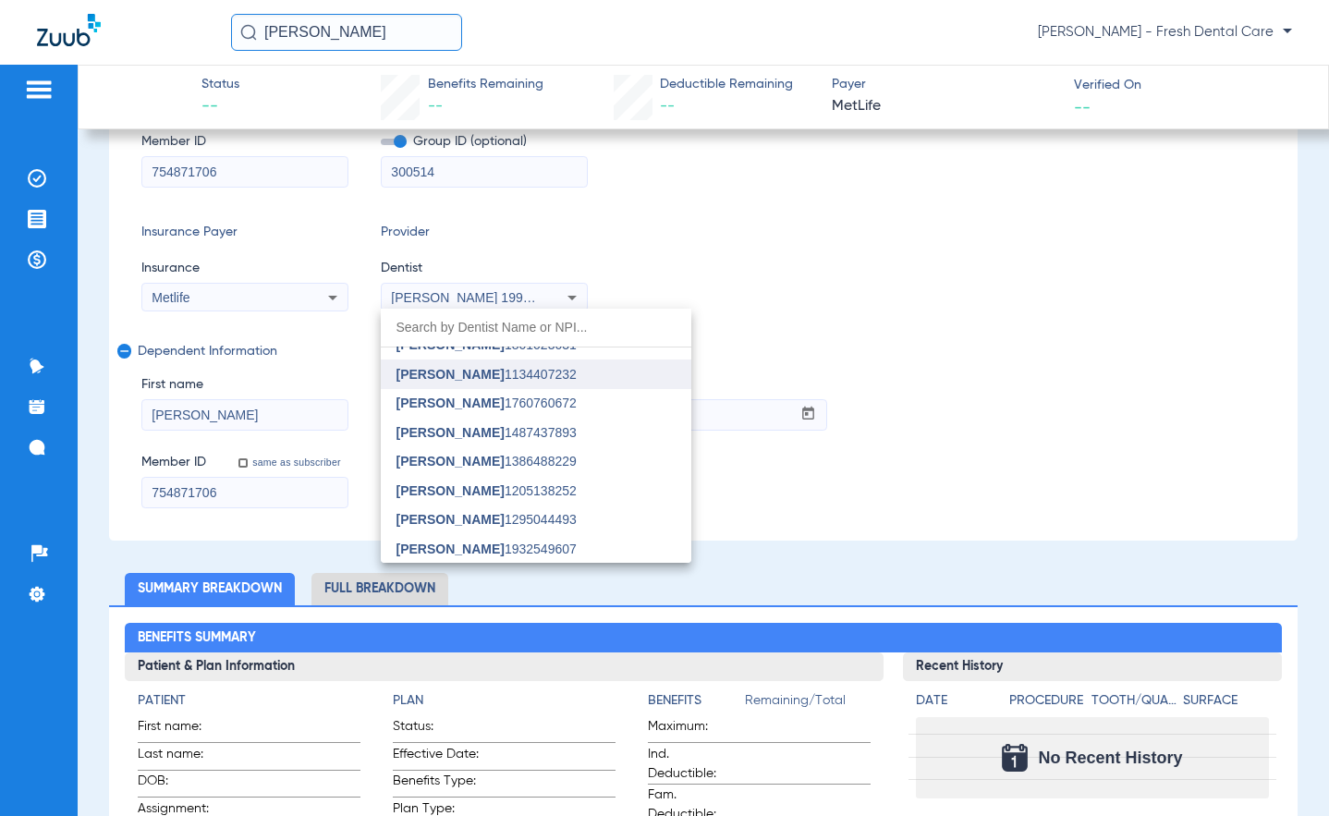
scroll to position [0, 0]
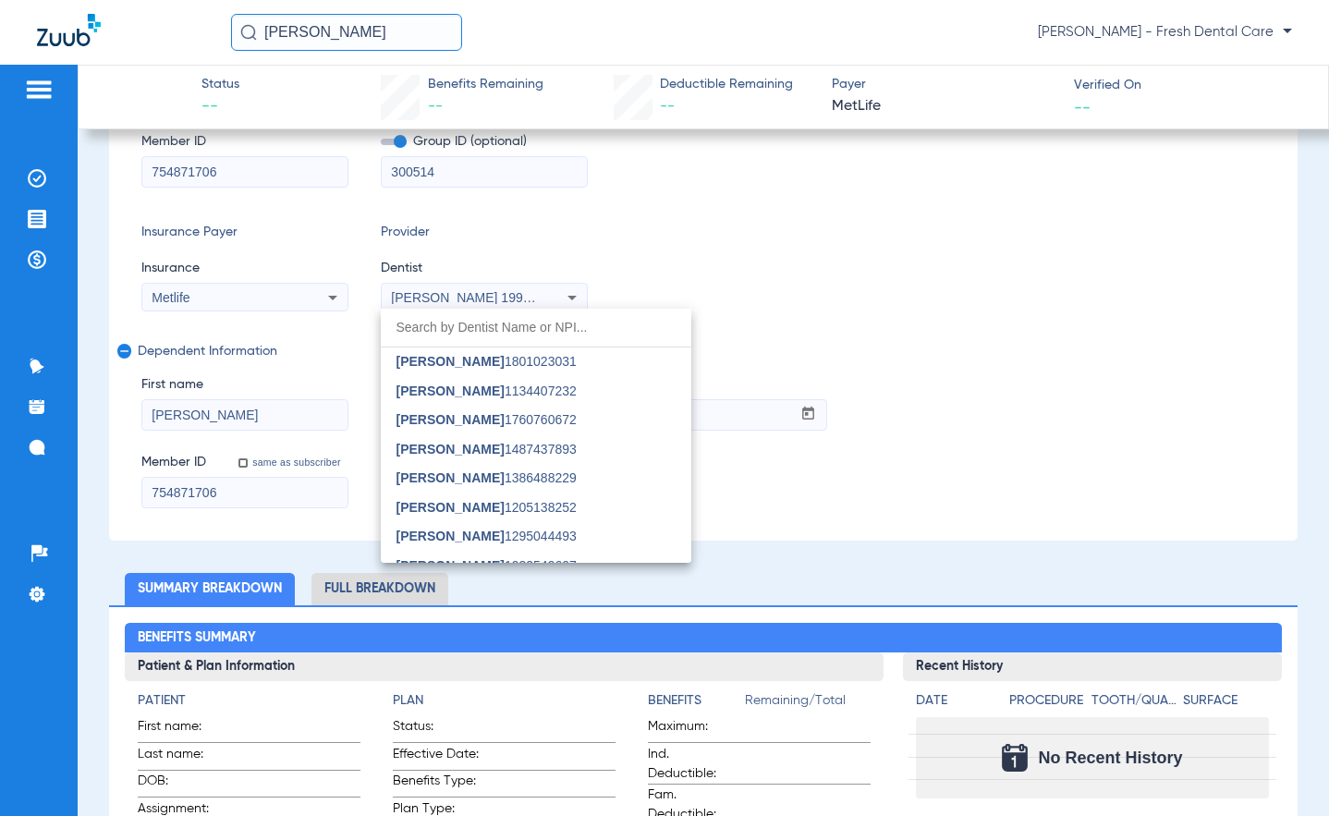
click at [438, 369] on span "[PERSON_NAME]" at bounding box center [450, 361] width 108 height 15
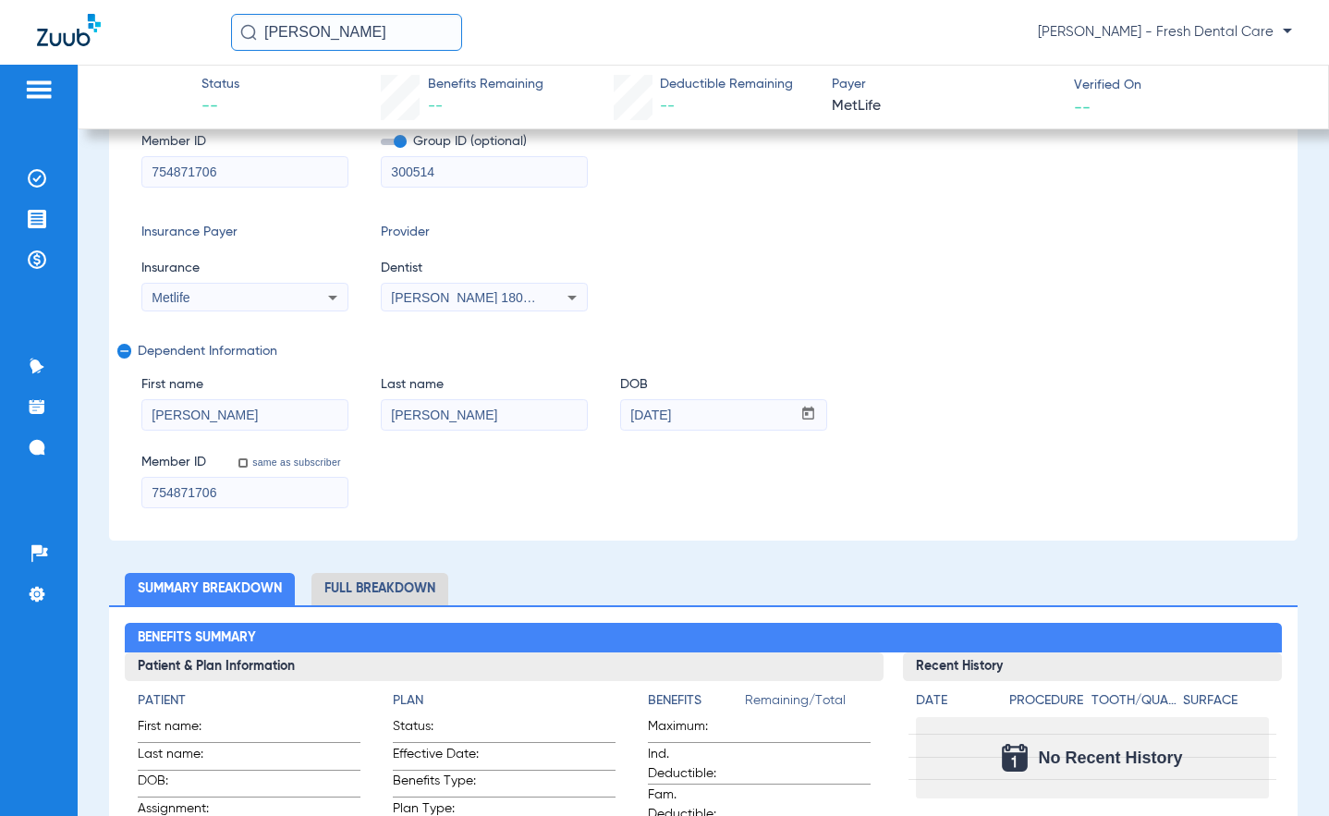
click at [688, 274] on div "Insurance Payer Insurance Metlife Provider Dentist [PERSON_NAME] 1801023031" at bounding box center [703, 267] width 1124 height 89
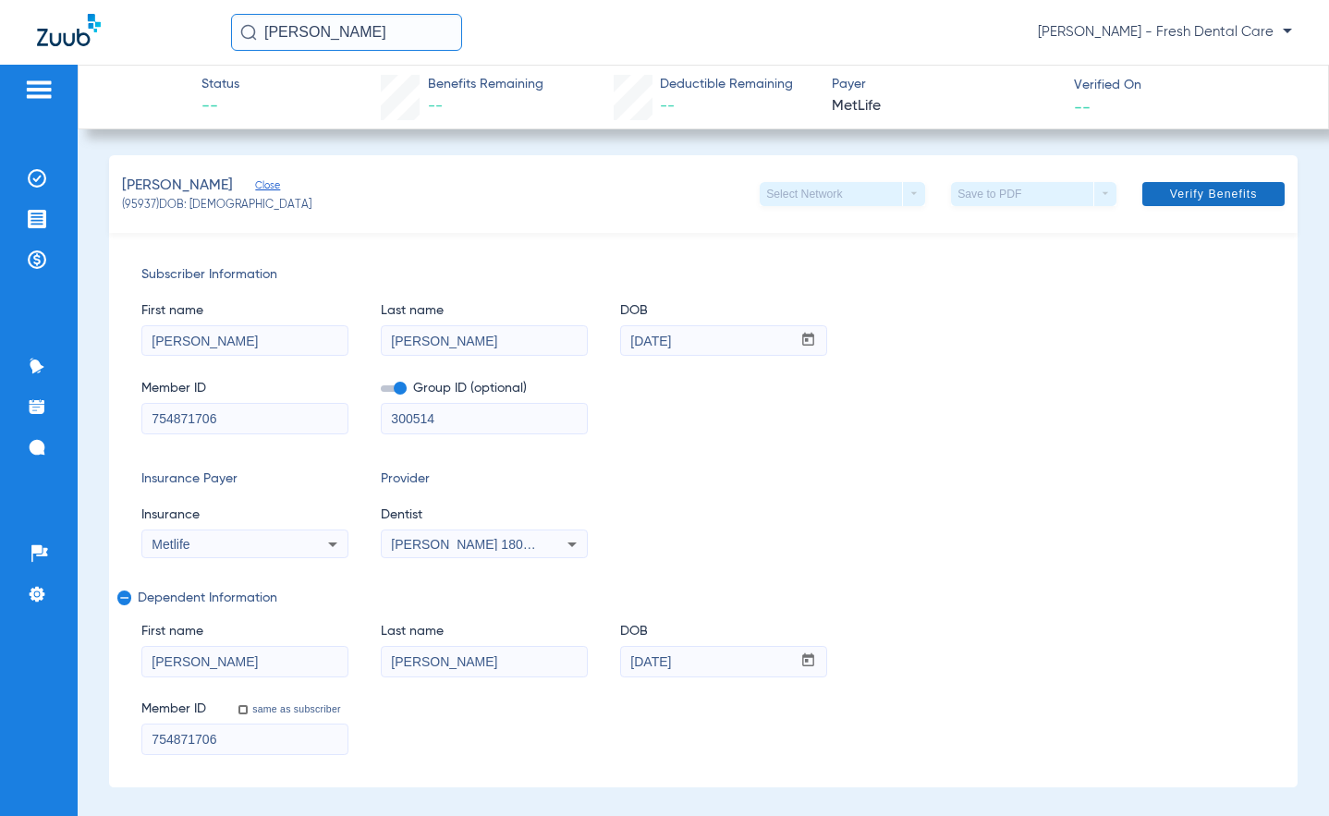
click at [795, 199] on span "Verify Benefits" at bounding box center [1214, 194] width 88 height 15
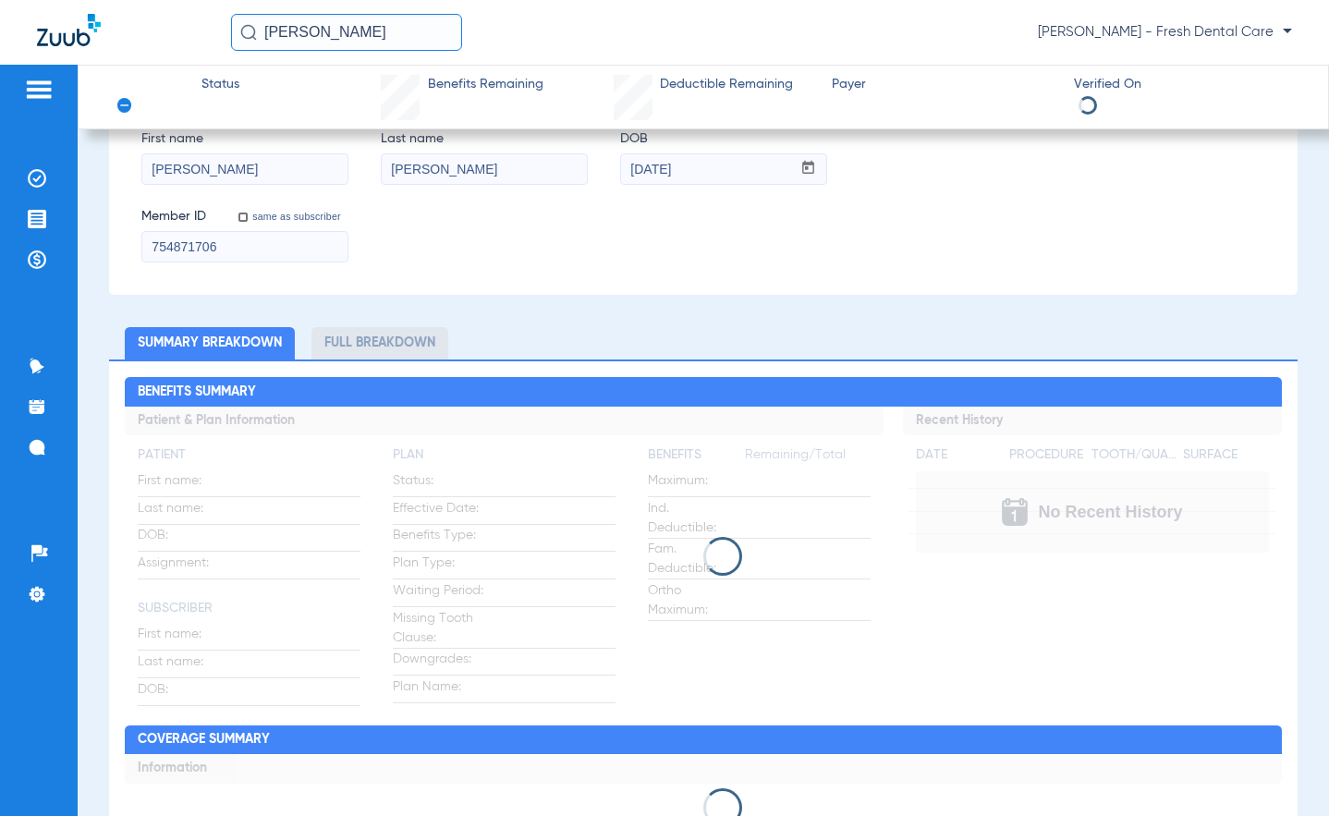
scroll to position [630, 0]
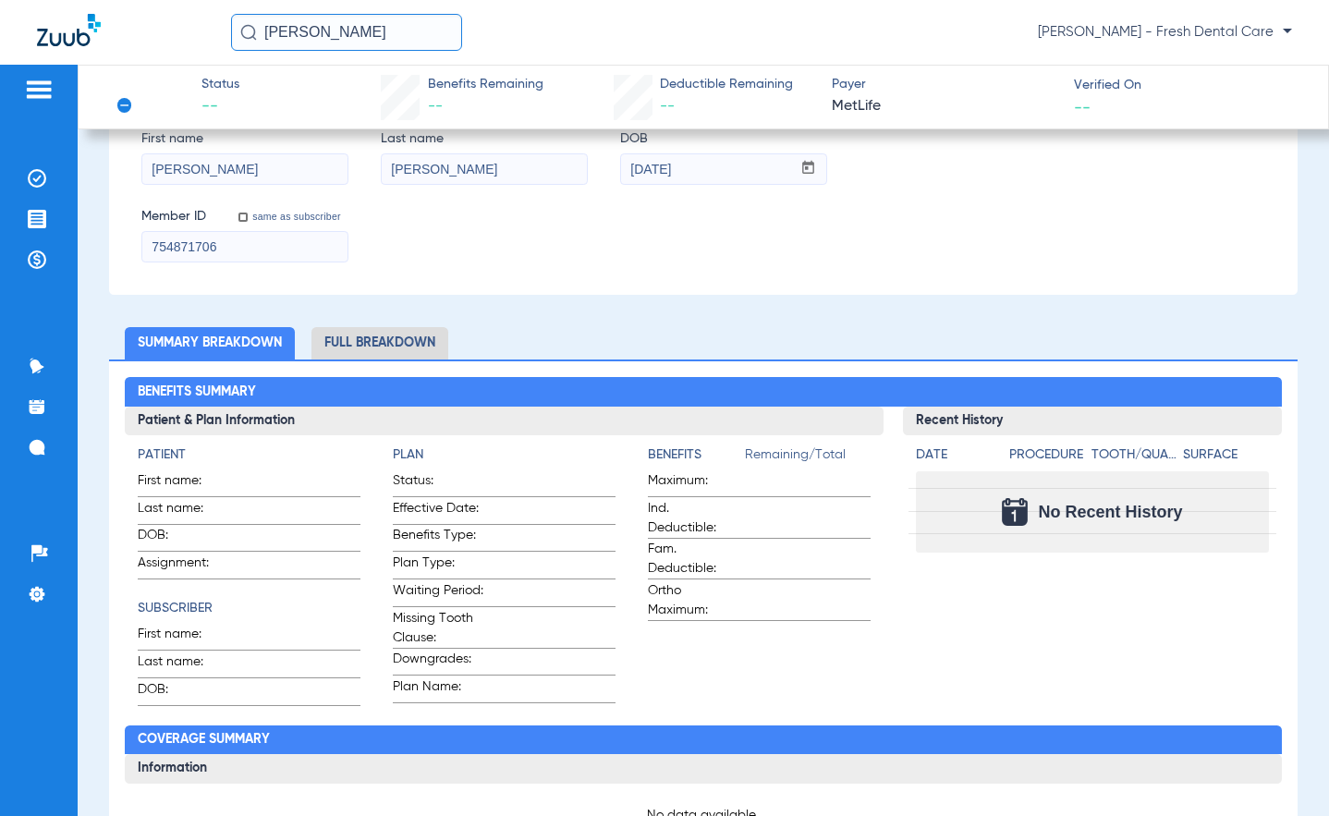
click at [782, 296] on div "Patient Not Found We couldn’t locate this patient in the insurance system. Dism…" at bounding box center [703, 554] width 1189 height 2056
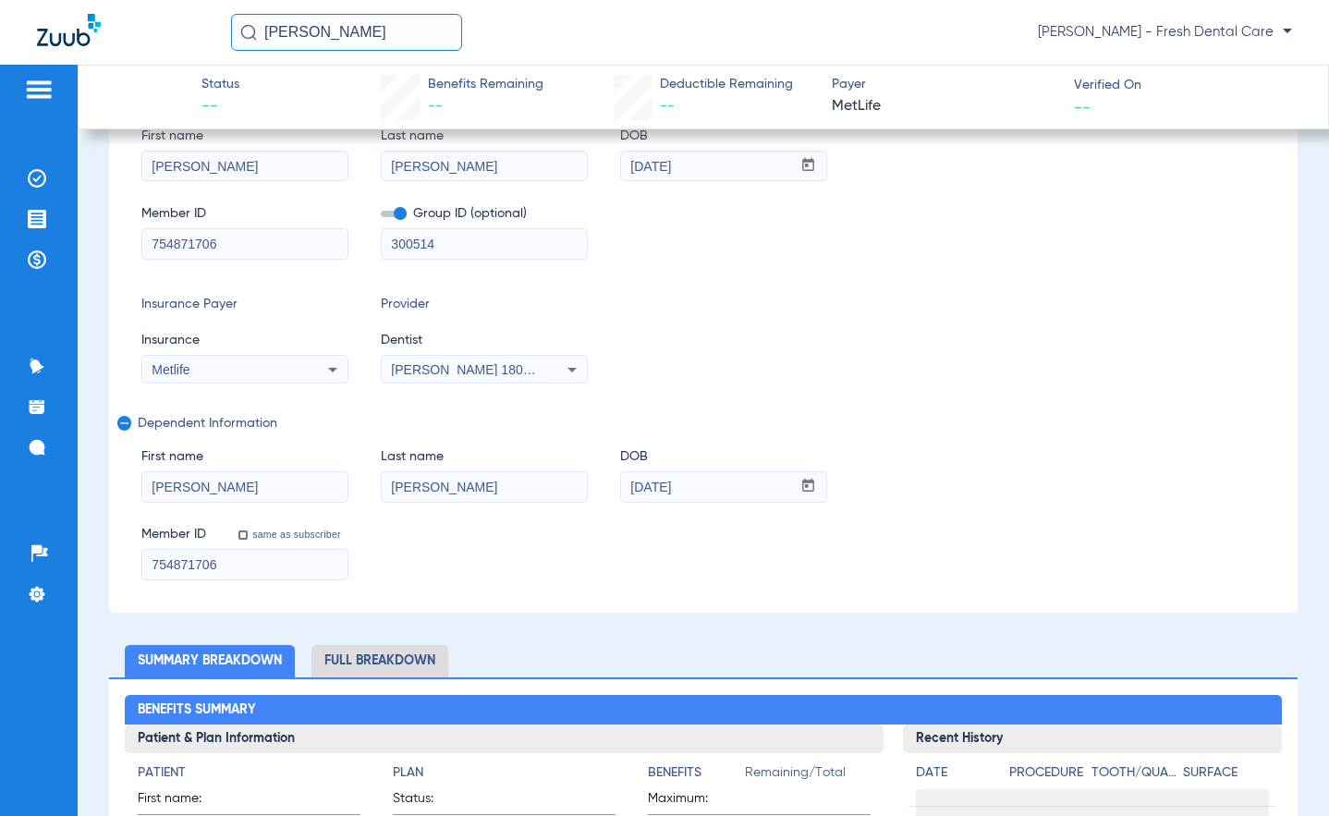
scroll to position [137, 0]
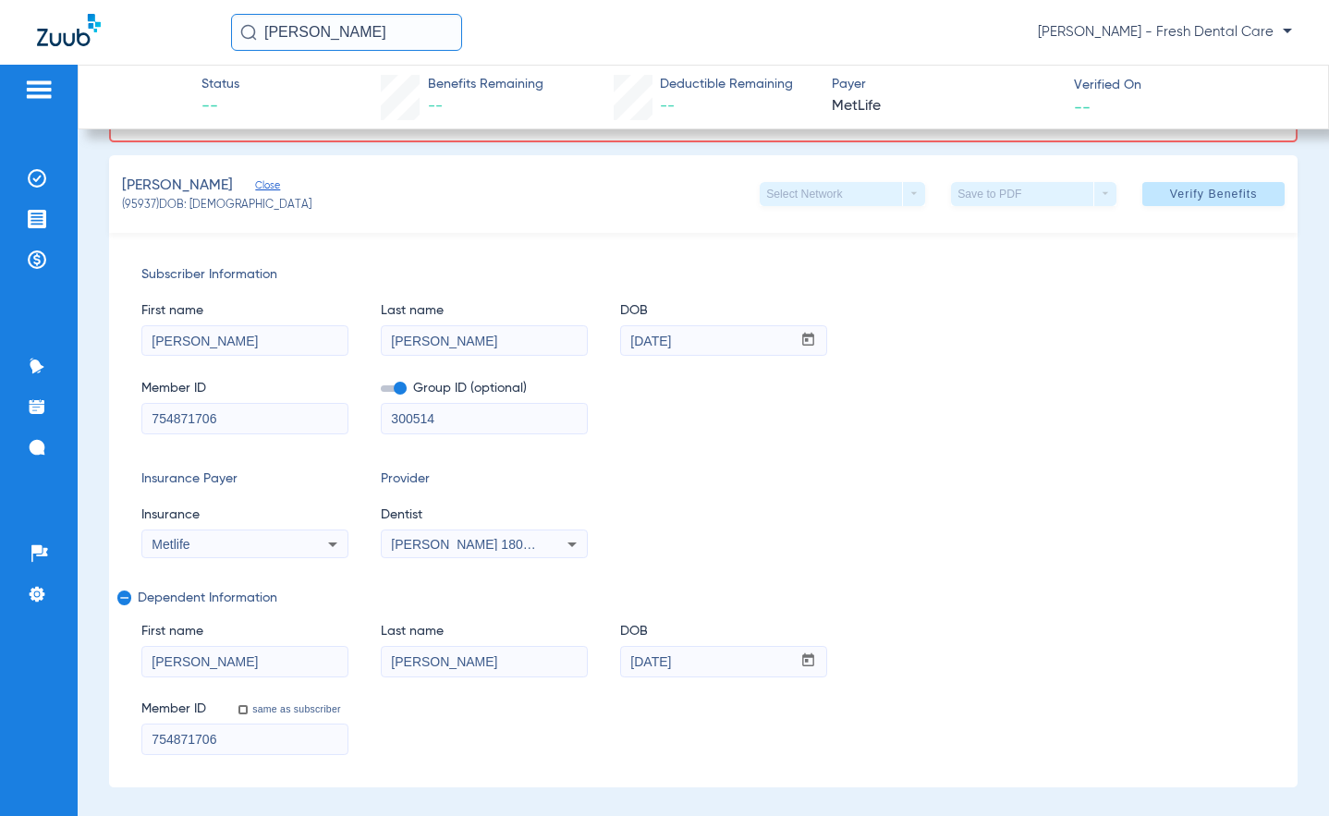
click at [776, 328] on input "[DATE]" at bounding box center [706, 341] width 170 height 30
click at [795, 462] on div "Subscriber Information First name [PERSON_NAME] Last name [PERSON_NAME] mm / dd…" at bounding box center [703, 510] width 1189 height 555
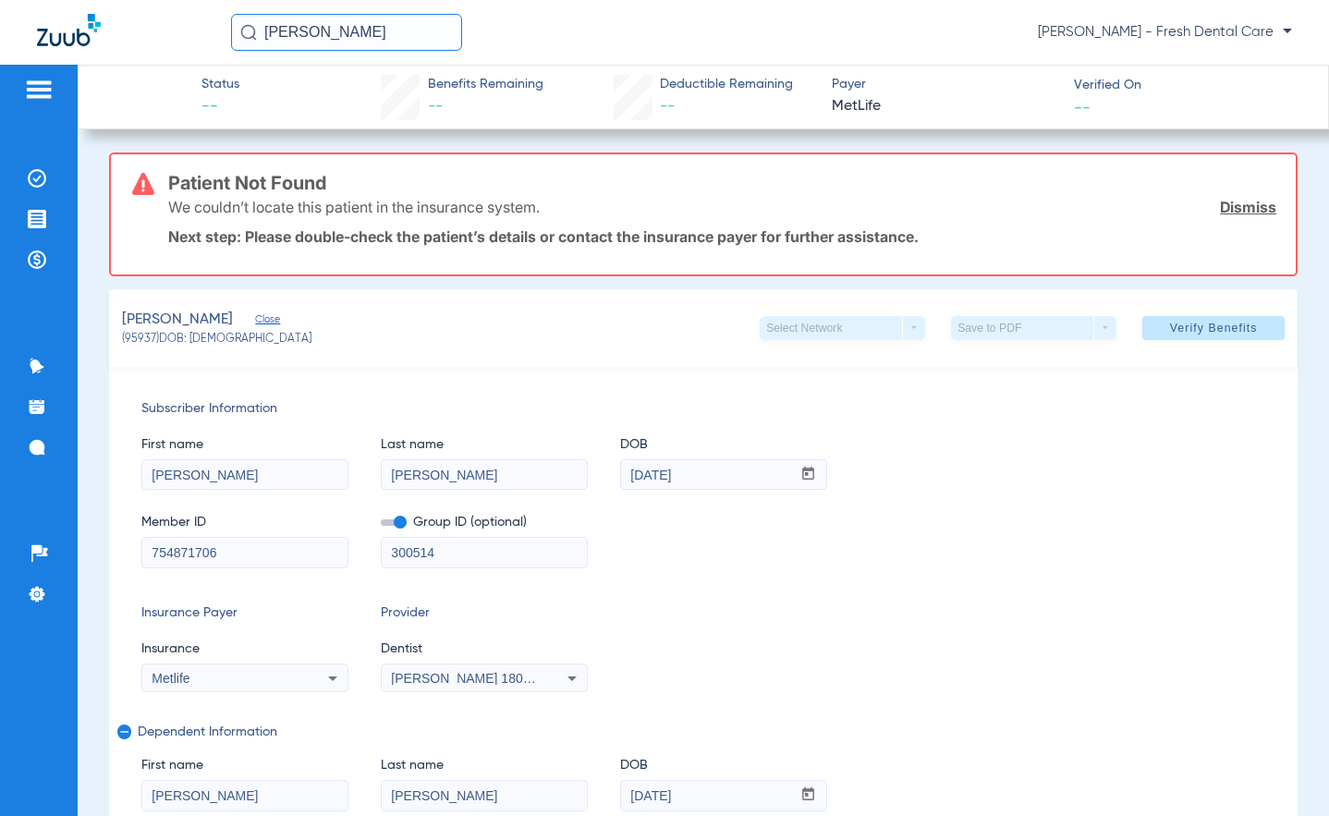
scroll to position [0, 0]
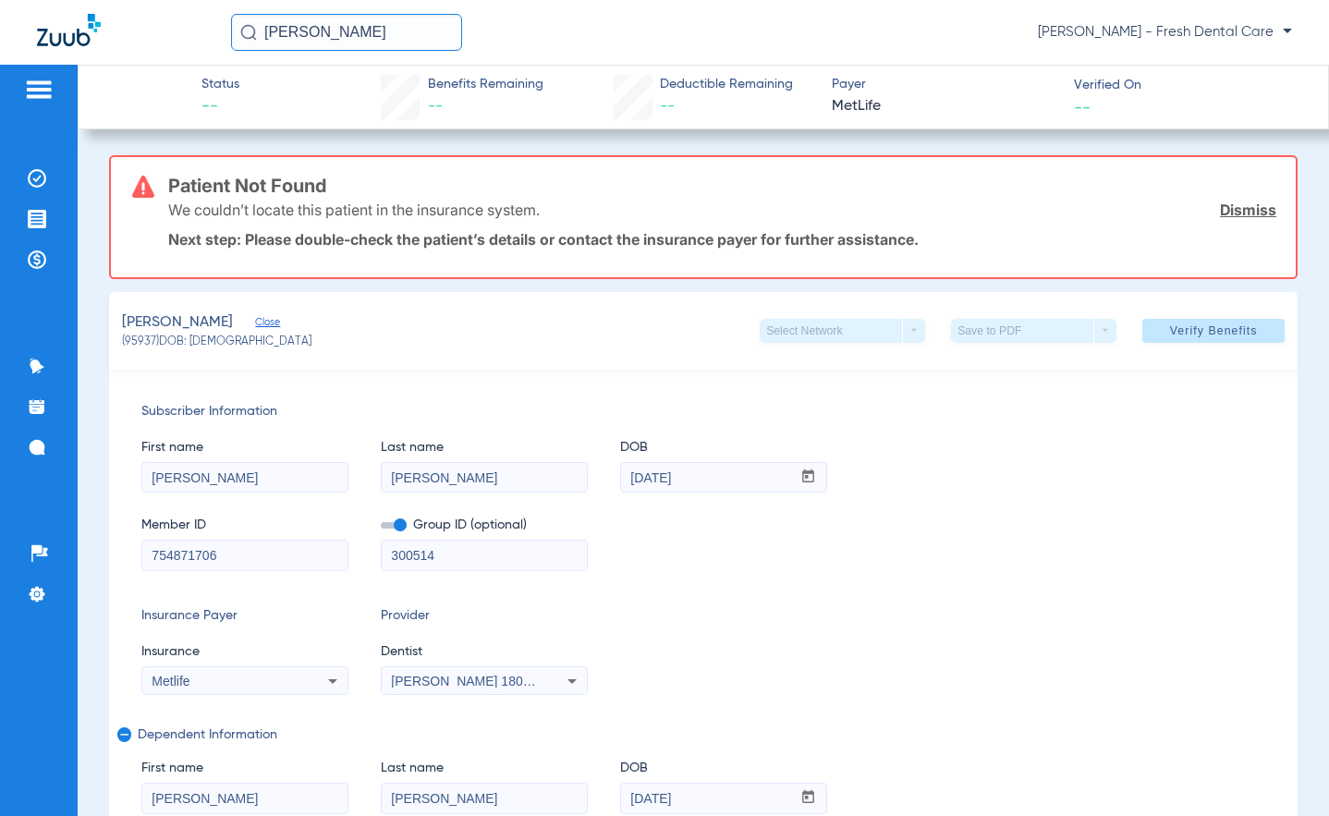
click at [238, 429] on div "First name [PERSON_NAME]" at bounding box center [244, 457] width 207 height 71
click at [234, 482] on input "[PERSON_NAME]" at bounding box center [244, 478] width 205 height 30
type input "[PERSON_NAME]"
click at [795, 326] on span "Verify Benefits" at bounding box center [1214, 331] width 88 height 15
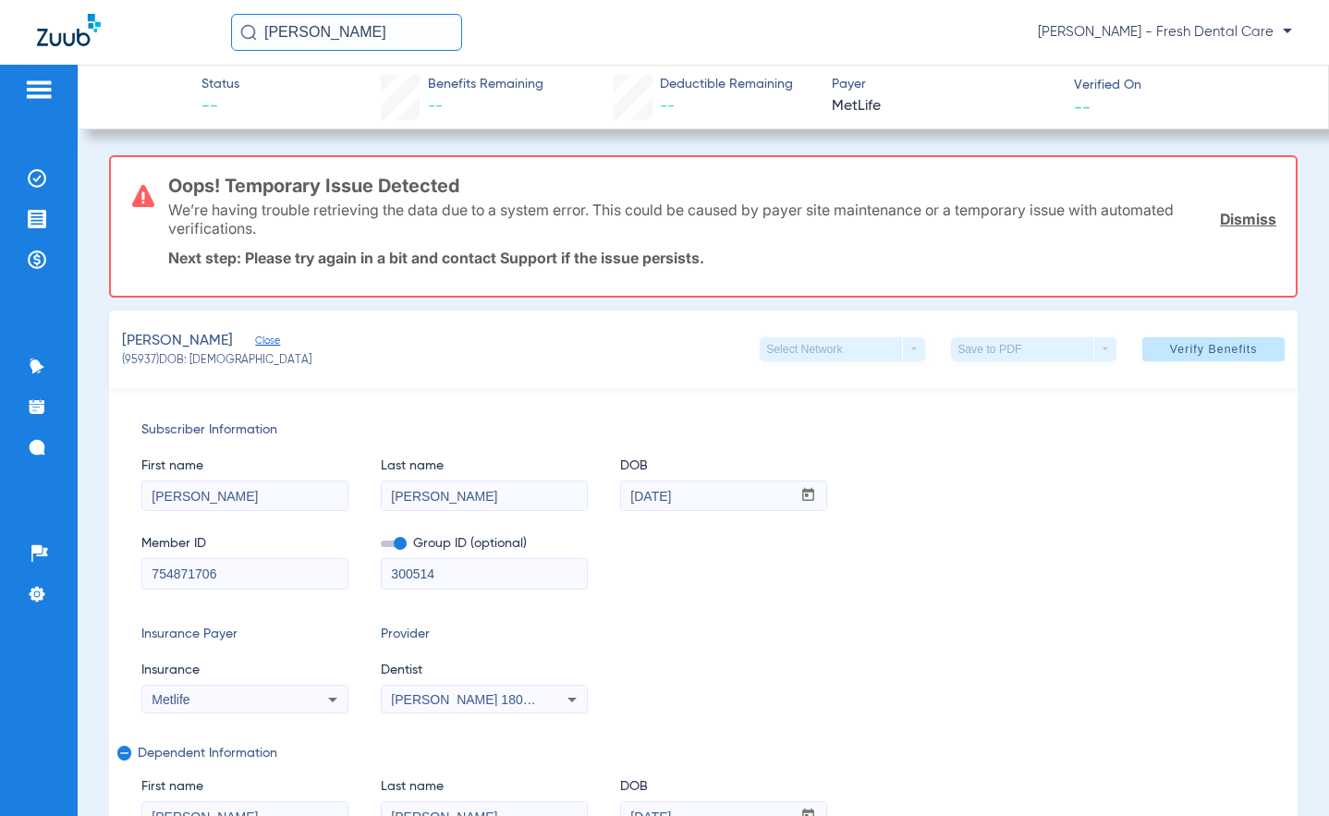
click at [436, 500] on input "[PERSON_NAME]" at bounding box center [484, 497] width 205 height 30
type input "[PERSON_NAME]"
click at [795, 365] on span at bounding box center [1214, 349] width 142 height 44
